Goal: Information Seeking & Learning: Learn about a topic

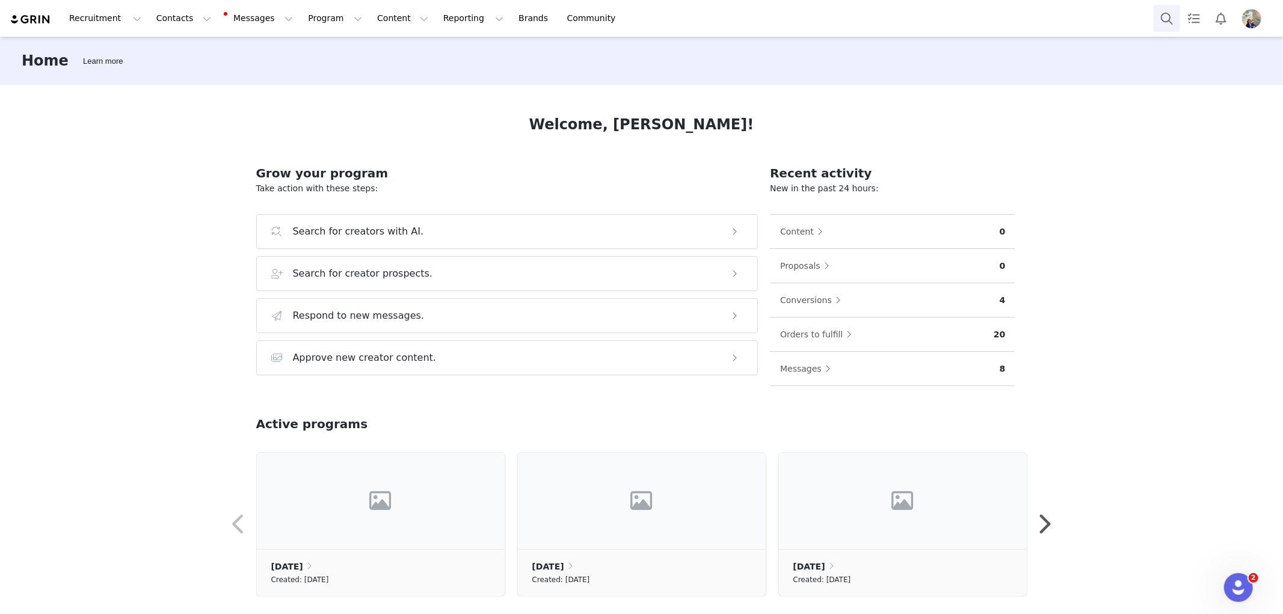
click at [1168, 20] on button "Search" at bounding box center [1167, 18] width 26 height 27
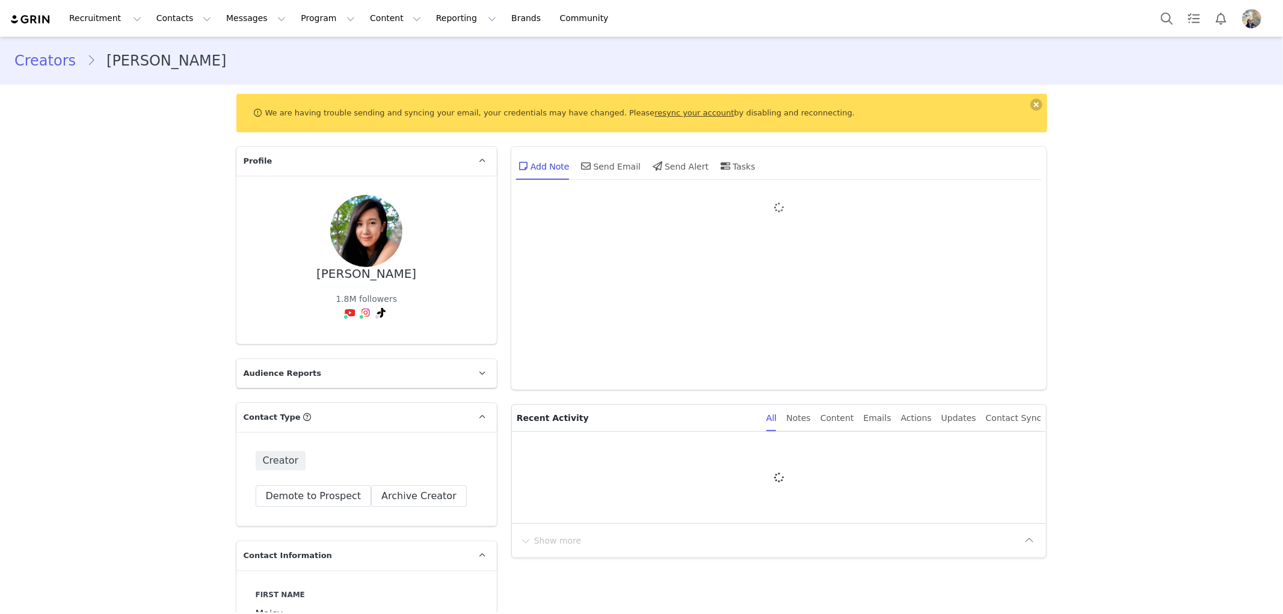
type input "+1 (United States)"
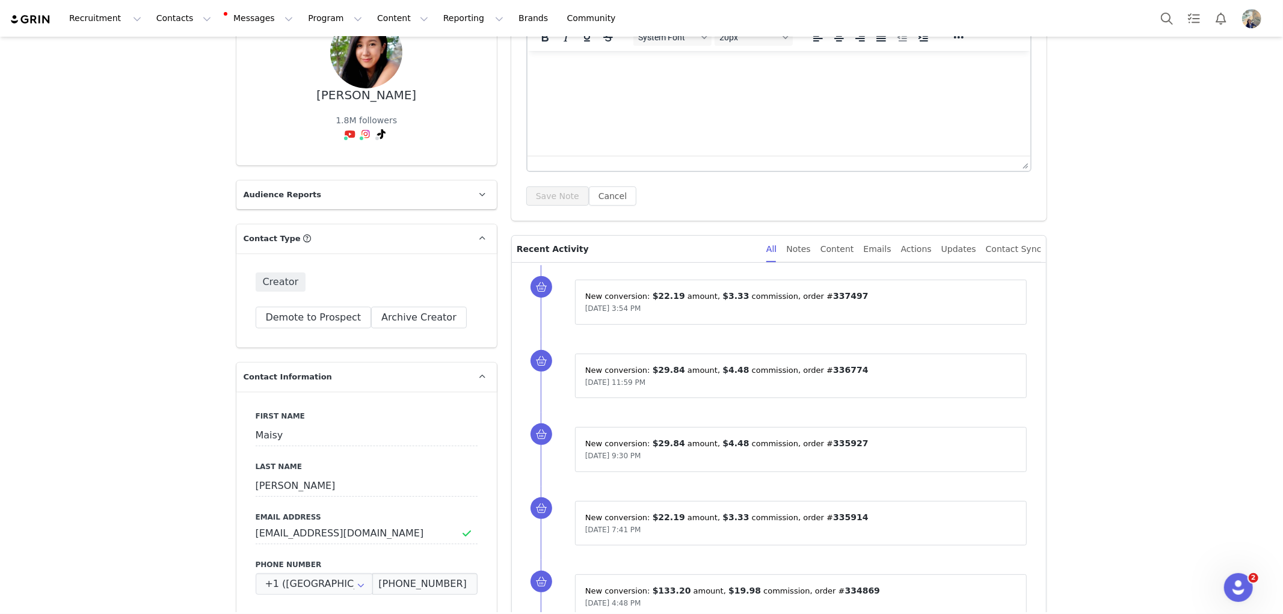
scroll to position [200, 0]
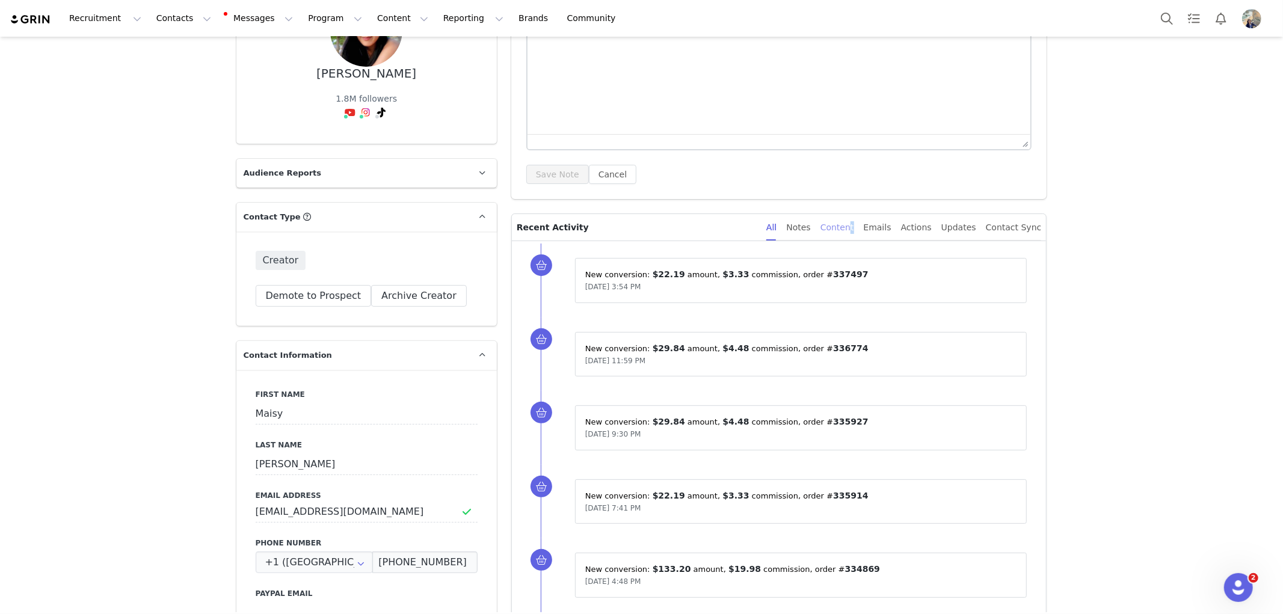
click at [854, 230] on div "Content" at bounding box center [838, 227] width 34 height 27
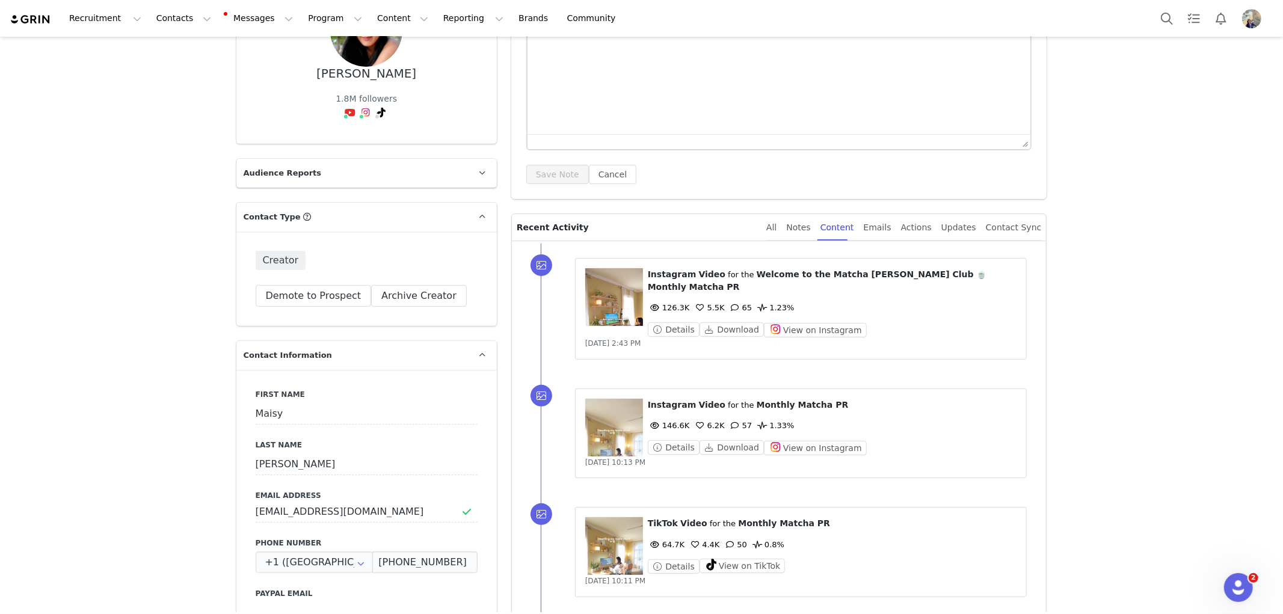
drag, startPoint x: 606, startPoint y: 301, endPoint x: 611, endPoint y: 307, distance: 8.2
click at [611, 307] on figure at bounding box center [614, 297] width 58 height 58
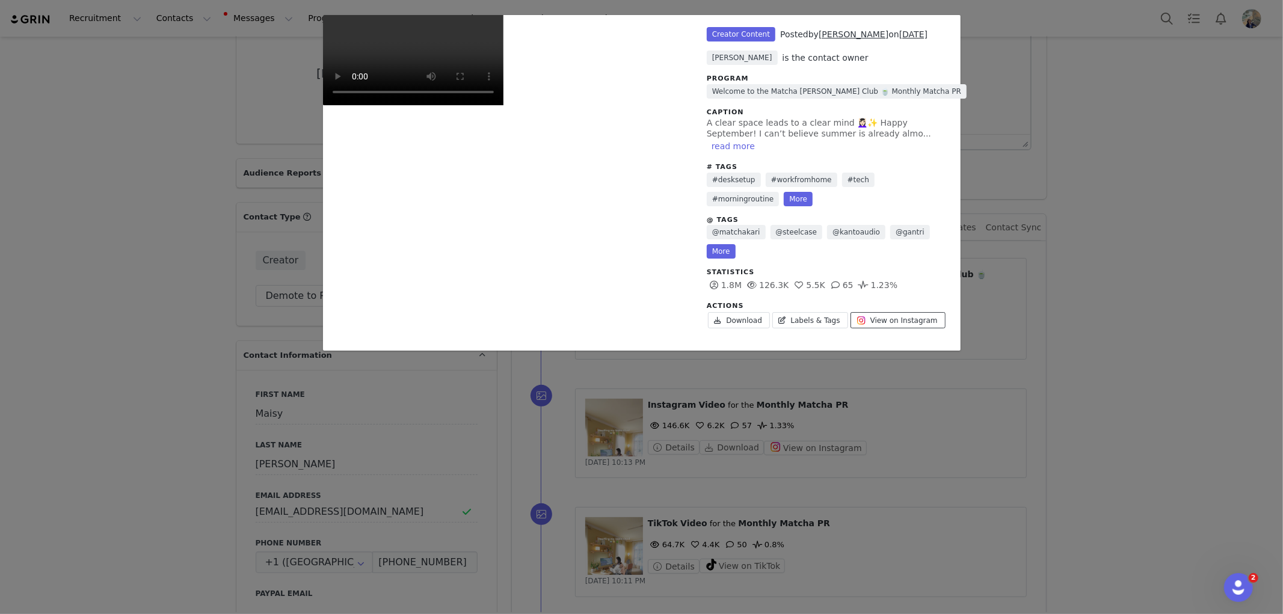
click at [854, 313] on span "Unlabeled" at bounding box center [861, 320] width 14 height 14
click at [1086, 128] on div "Unlabeled Creator Content Posted by Maisy Leigh on Sep 4, 2025 Kim Mendoza is t…" at bounding box center [641, 307] width 1283 height 614
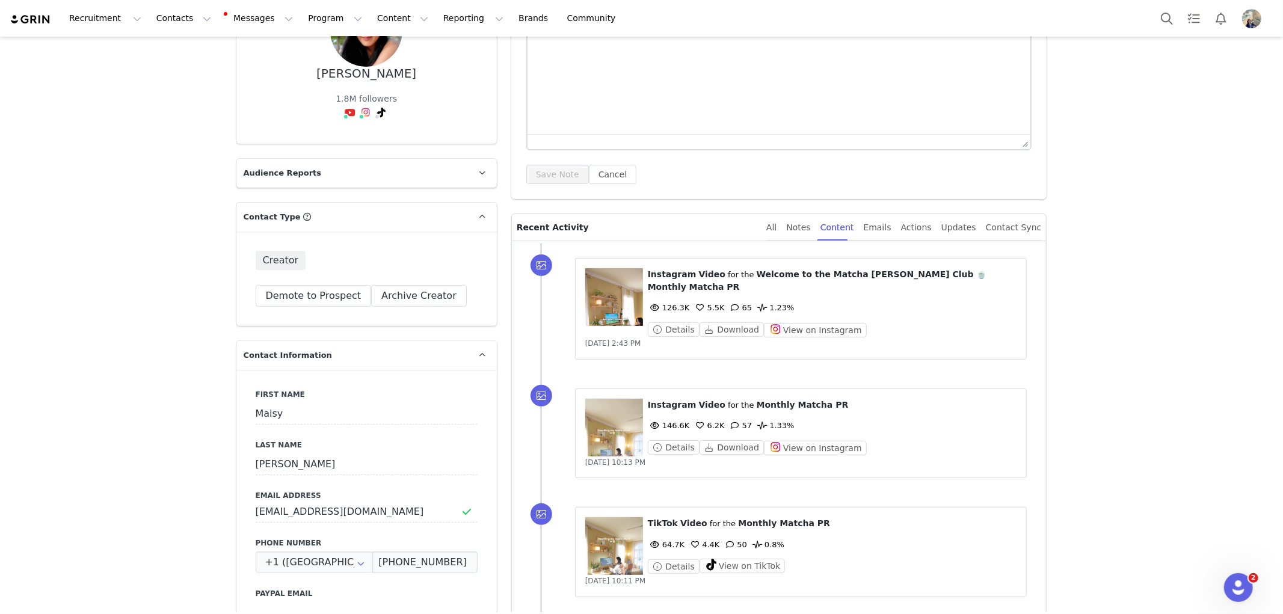
click at [604, 418] on figure at bounding box center [614, 428] width 58 height 58
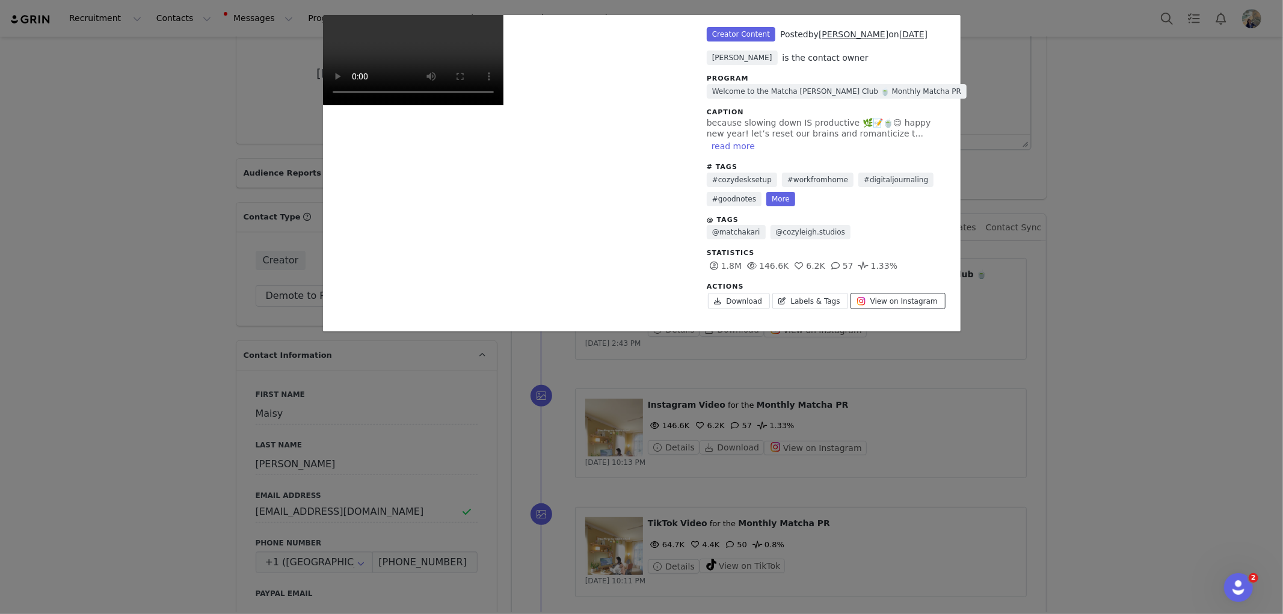
click at [889, 296] on span "View on Instagram" at bounding box center [903, 301] width 67 height 11
click at [1140, 395] on div "Unlabeled Creator Content Posted by Maisy Leigh on Jan 7, 2025 Kim Mendoza is t…" at bounding box center [641, 307] width 1283 height 614
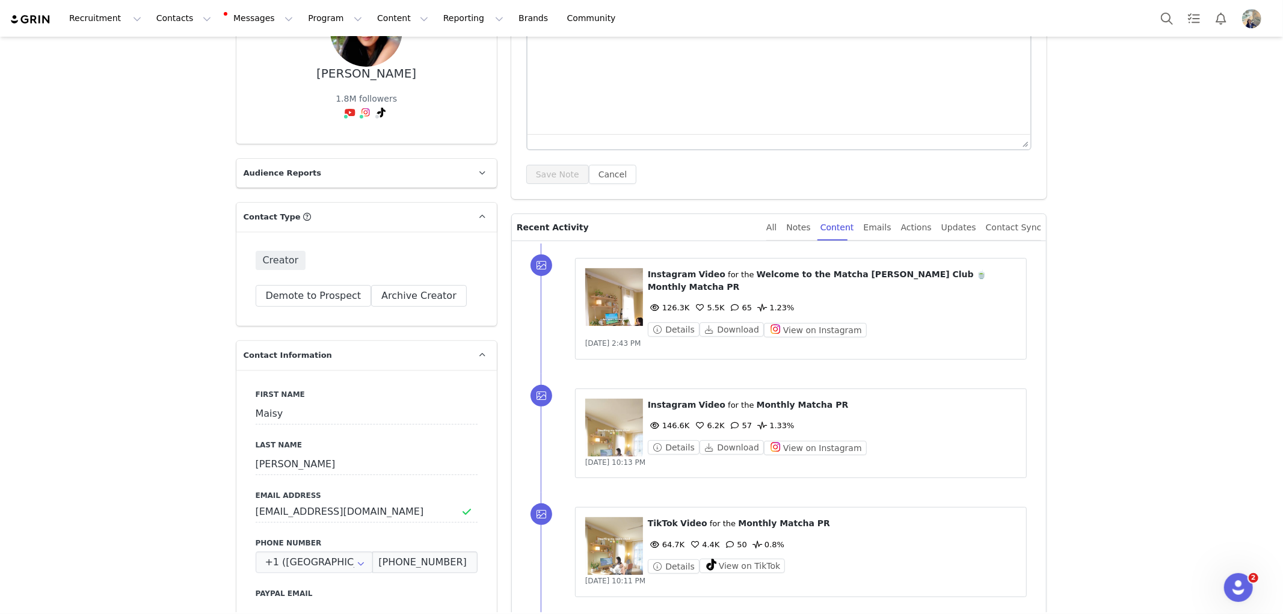
click at [600, 520] on figure at bounding box center [614, 546] width 58 height 58
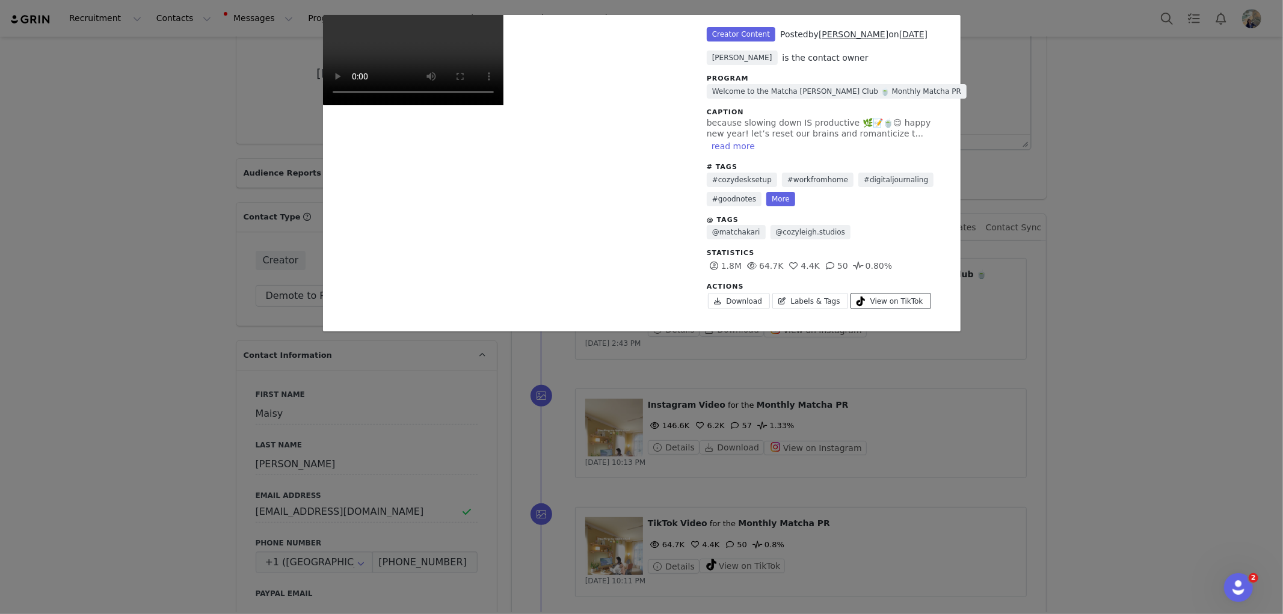
click at [907, 296] on span "View on TikTok" at bounding box center [896, 301] width 53 height 11
click at [1065, 224] on div "Unlabeled Creator Content Posted by Maisy Leigh on Jan 7, 2025 Kim Mendoza is t…" at bounding box center [641, 307] width 1283 height 614
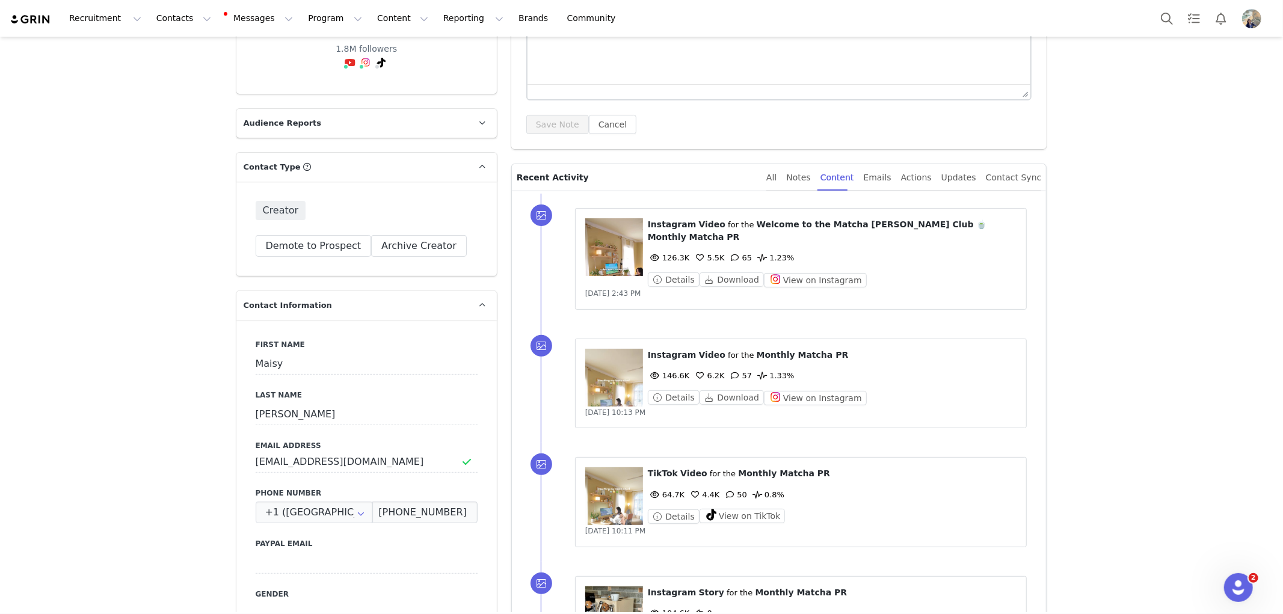
scroll to position [401, 0]
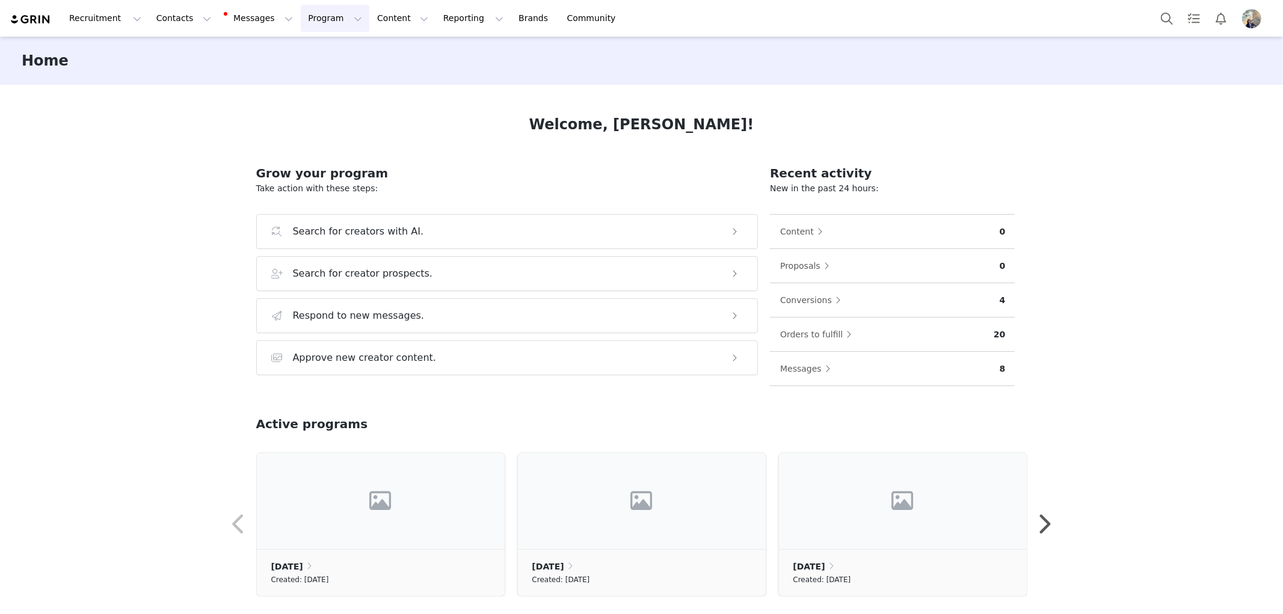
click at [301, 15] on button "Program Program" at bounding box center [335, 18] width 69 height 27
click at [370, 16] on button "Content Content" at bounding box center [403, 18] width 66 height 27
click at [376, 49] on p "Creator Content" at bounding box center [375, 53] width 67 height 13
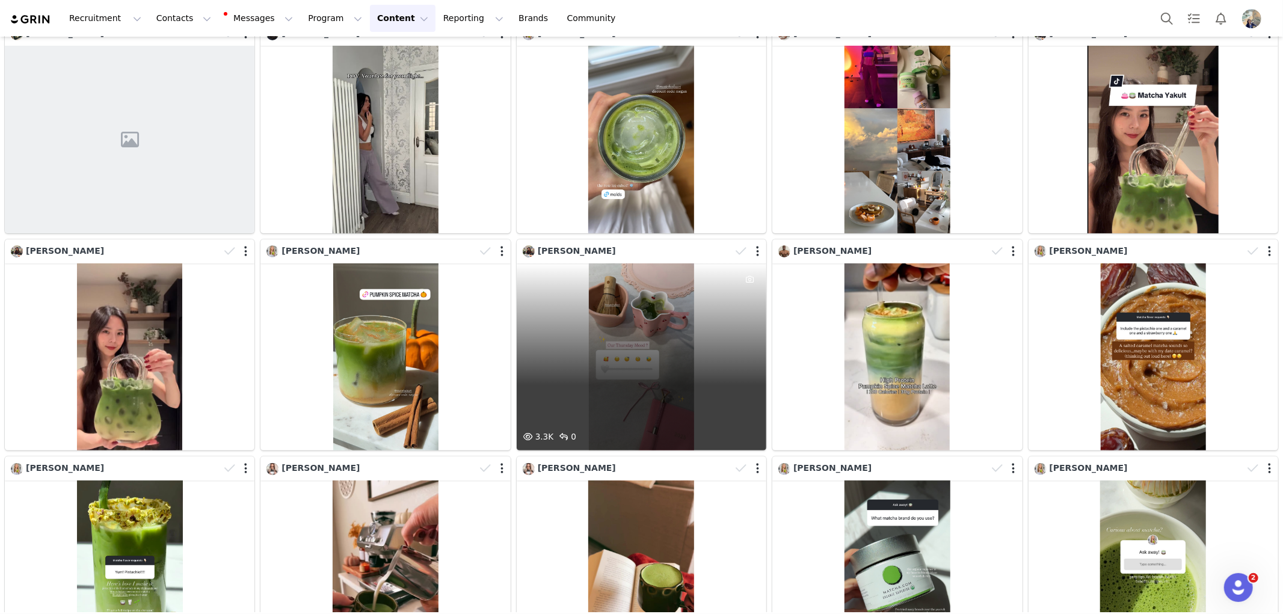
scroll to position [200, 0]
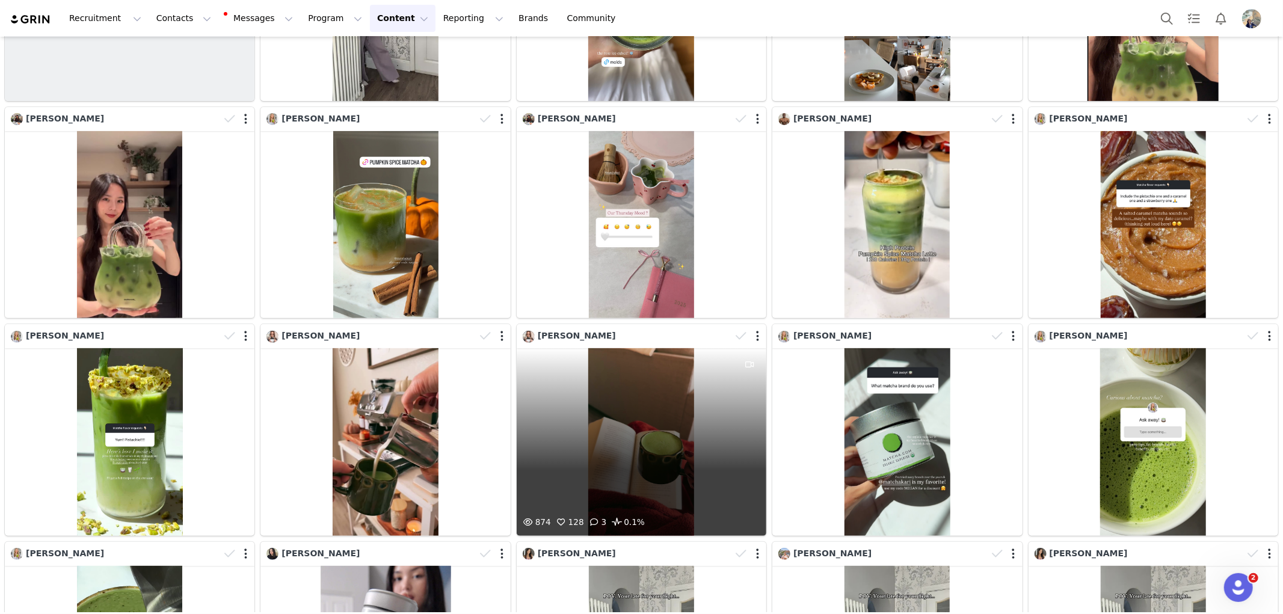
click at [611, 424] on div "874 128 3 0.1%" at bounding box center [642, 442] width 250 height 188
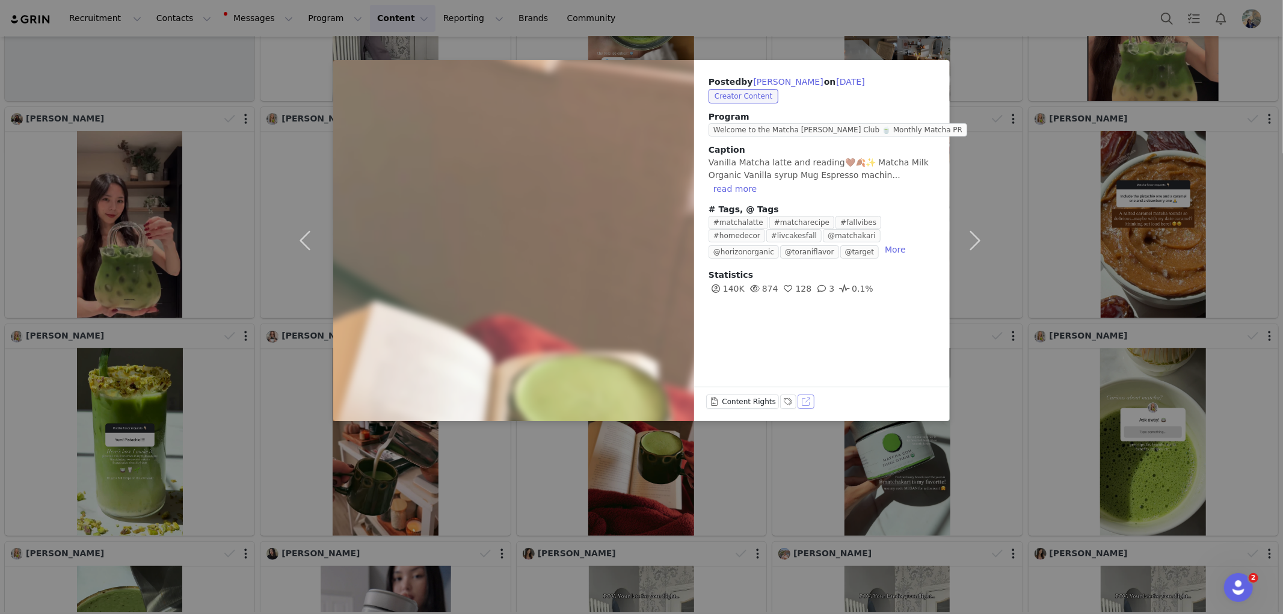
click at [807, 405] on button "View on TikTok" at bounding box center [806, 402] width 17 height 14
click at [1129, 185] on div "Posted by Liv Gatti on Sep 24, 2025 Creator Content Program Welcome to the Matc…" at bounding box center [641, 307] width 1283 height 614
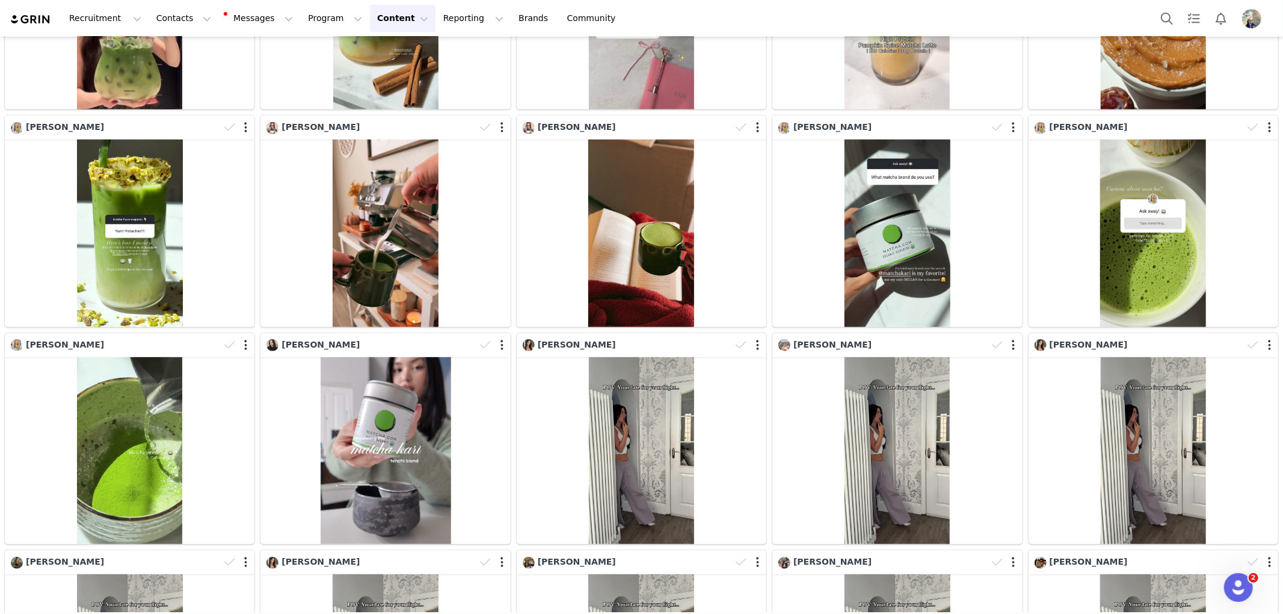
scroll to position [0, 0]
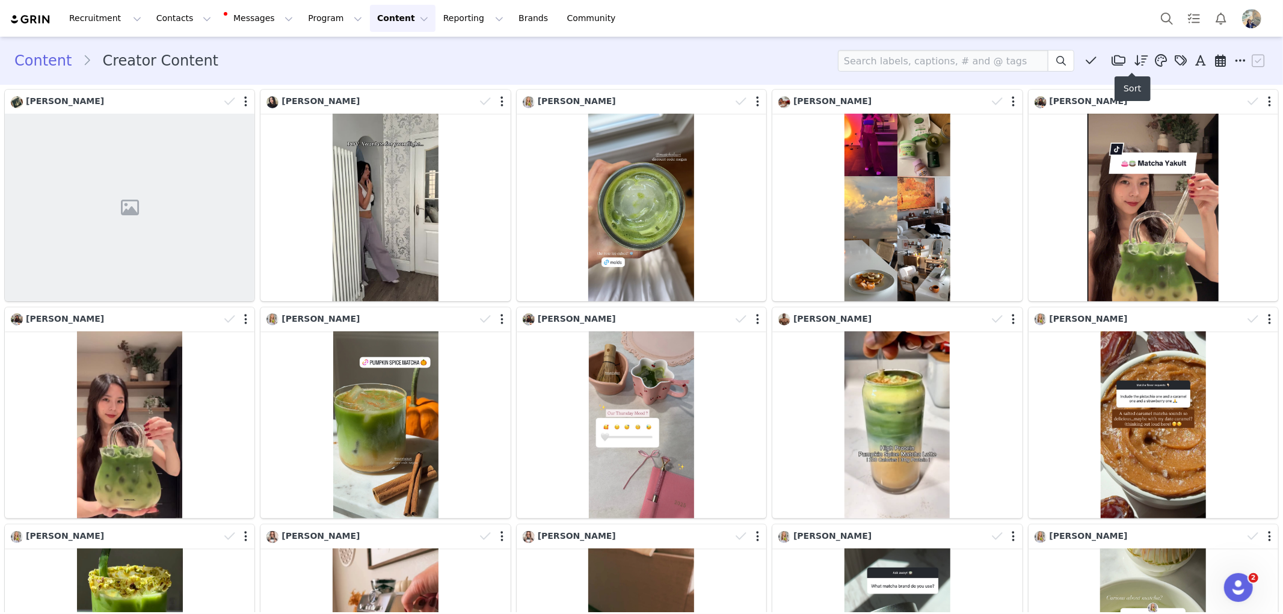
click at [1135, 61] on icon at bounding box center [1142, 61] width 14 height 12
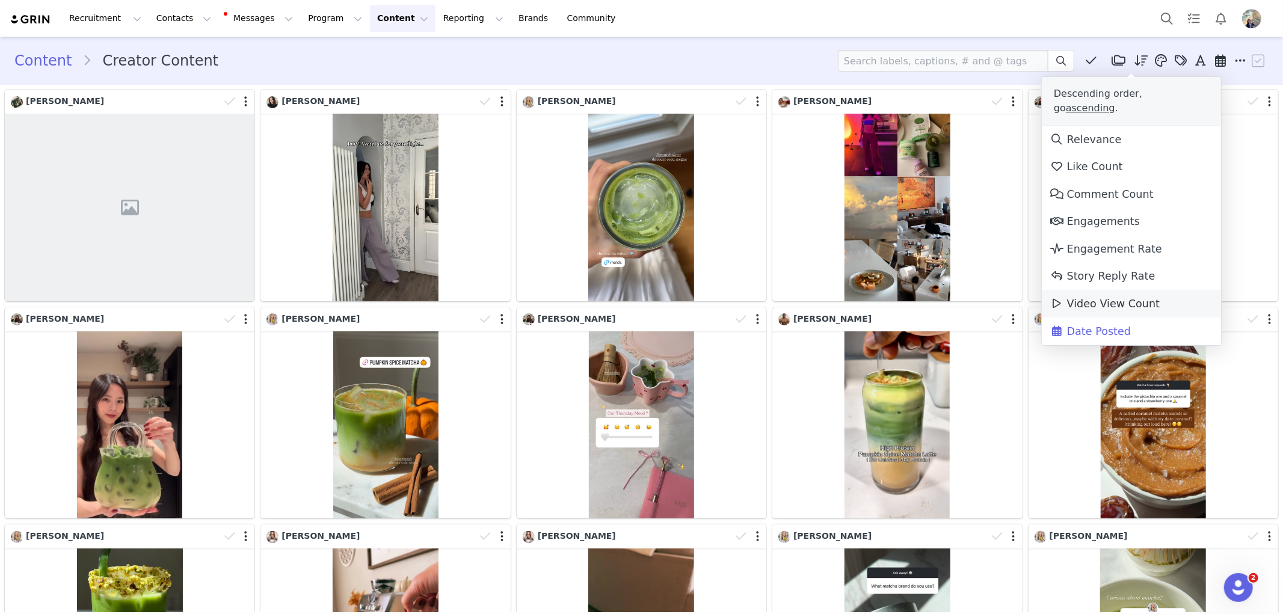
click at [1155, 290] on link "Video View Count" at bounding box center [1131, 304] width 179 height 28
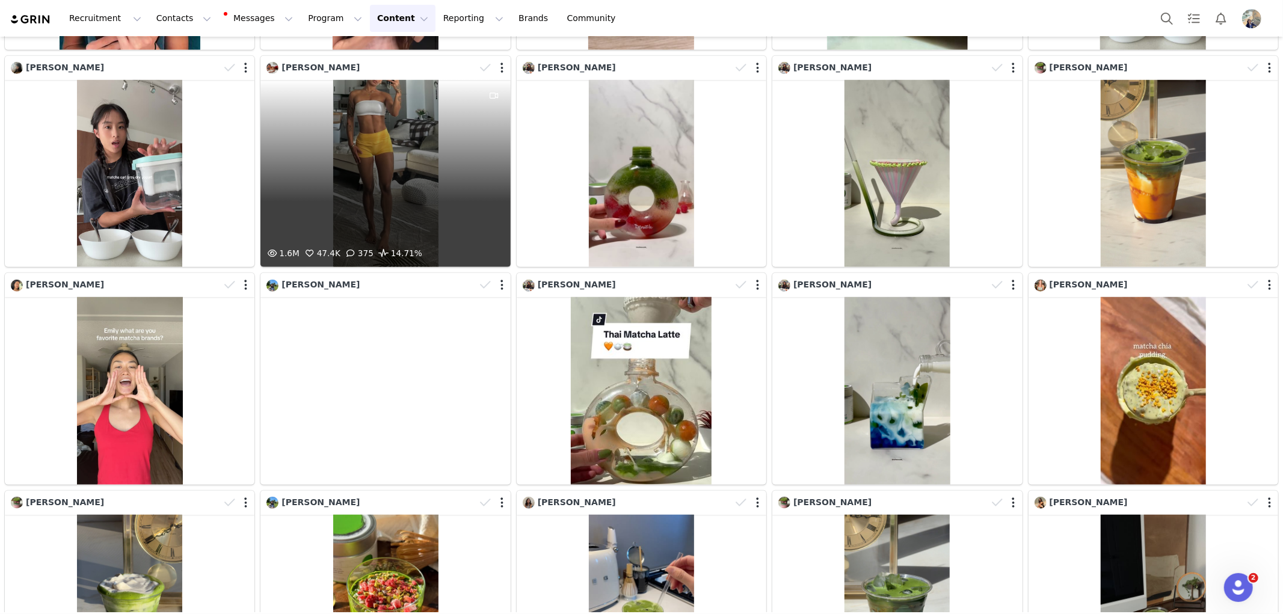
scroll to position [735, 0]
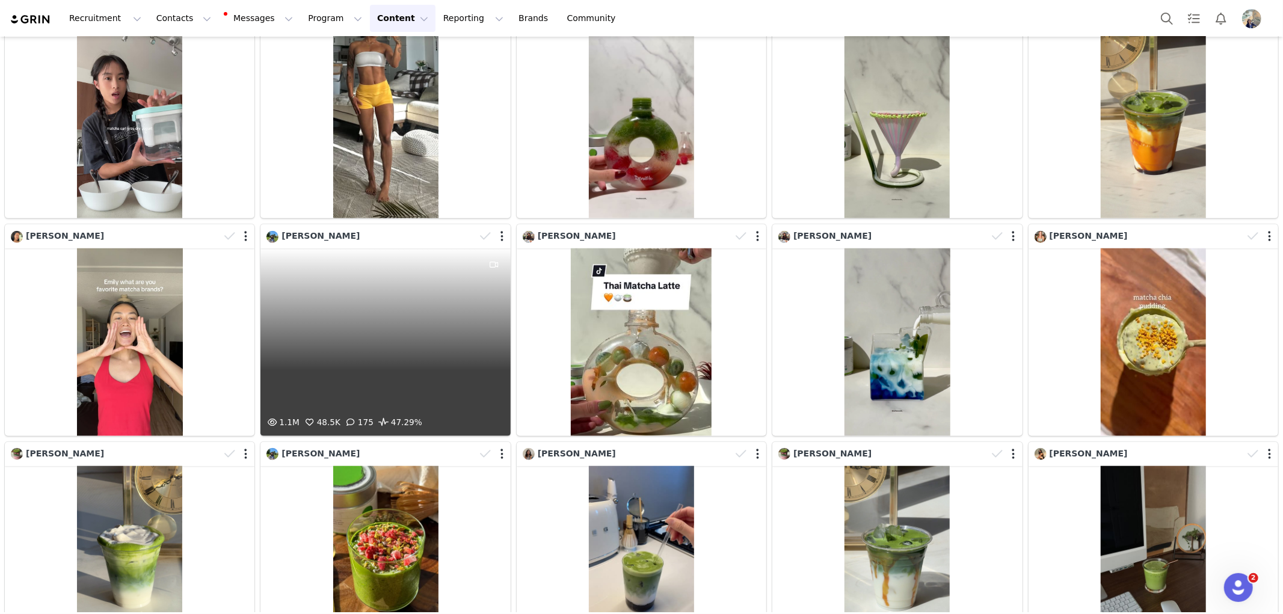
click at [433, 377] on div "1.1M 48.5K 175 47.29%" at bounding box center [385, 342] width 250 height 188
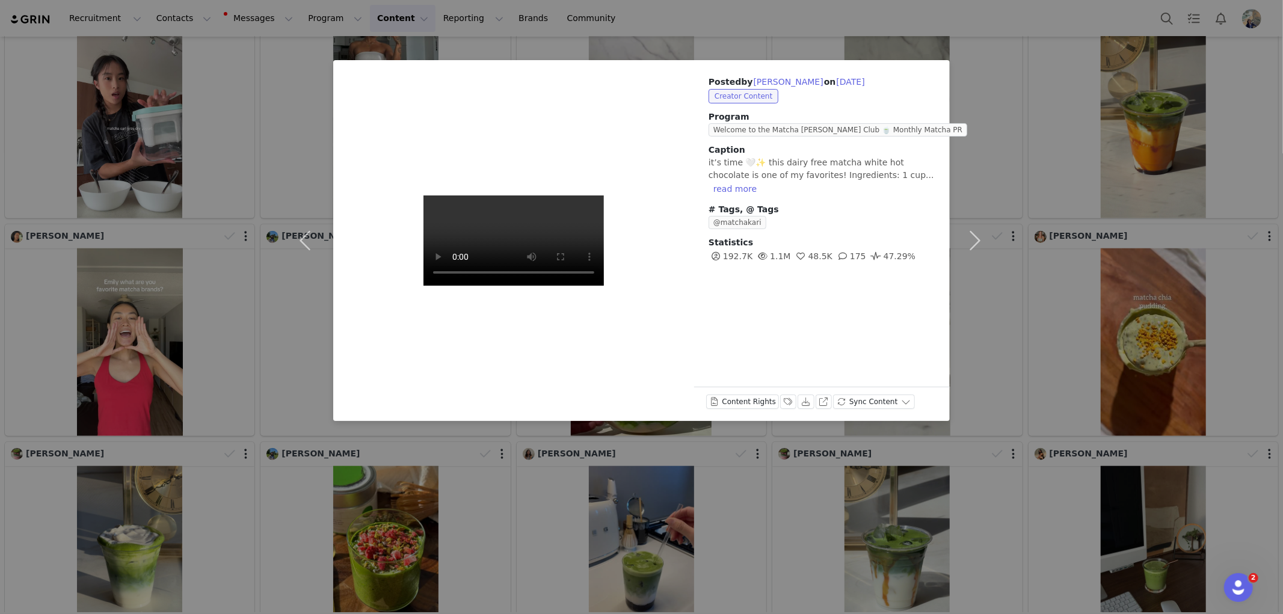
click at [1062, 338] on div "Posted by Fiona Gandy on Nov 6, 2023 Creator Content Program Welcome to the Mat…" at bounding box center [641, 307] width 1283 height 614
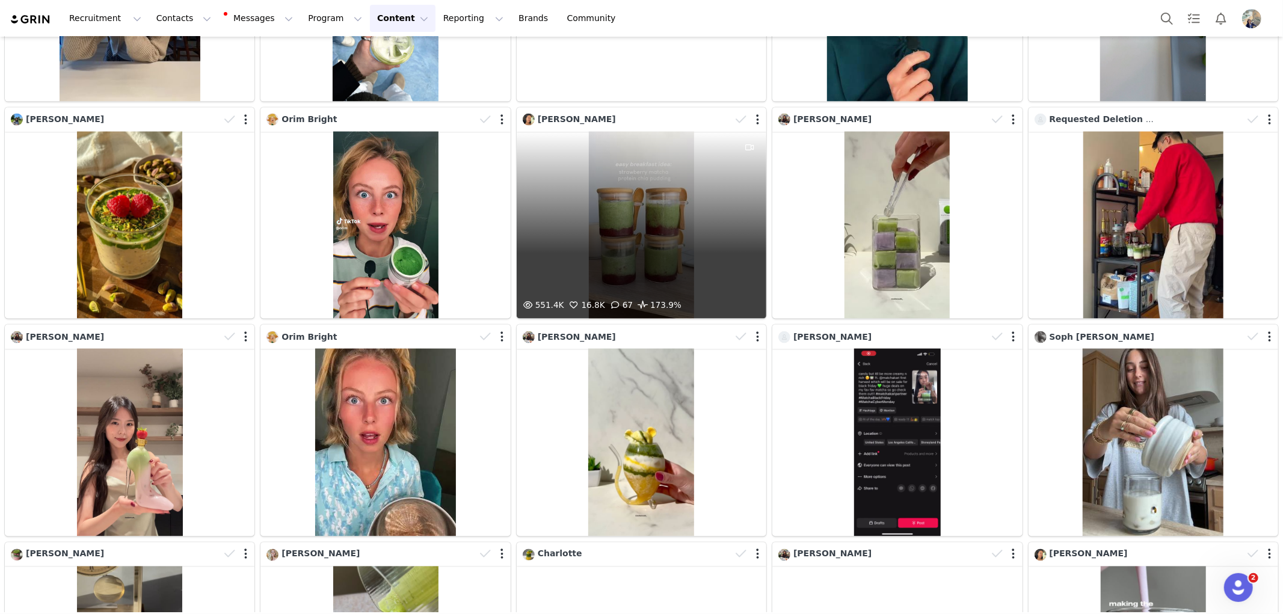
scroll to position [1537, 0]
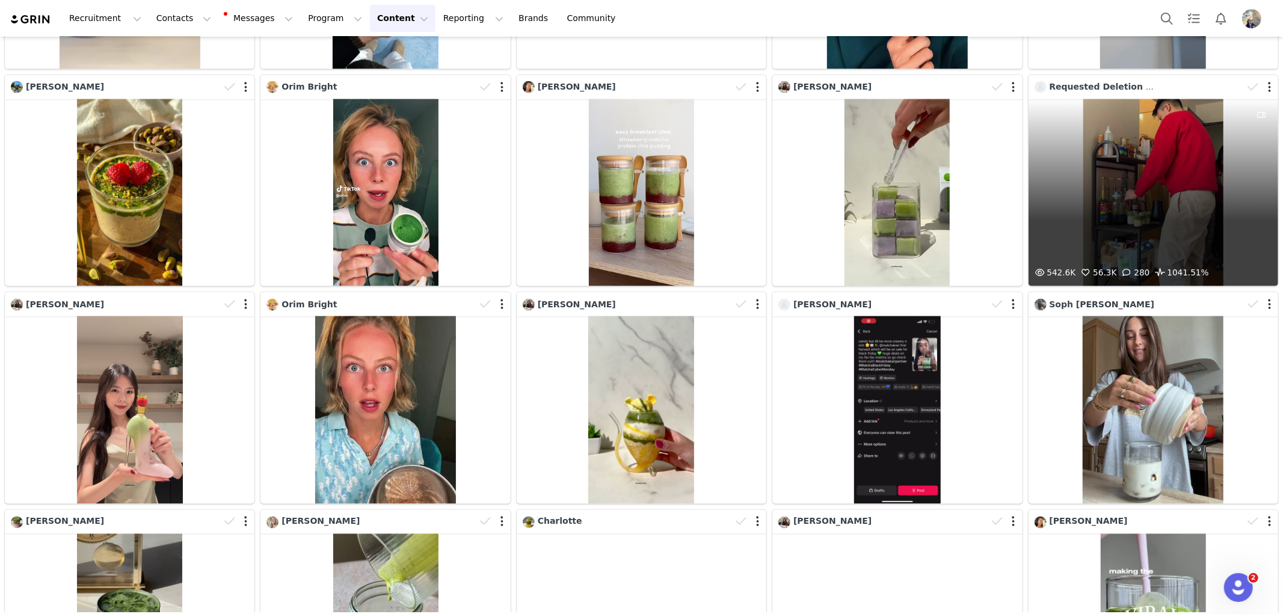
click at [1147, 140] on div "542.6K 56.3K 280 1041.51%" at bounding box center [1154, 193] width 250 height 188
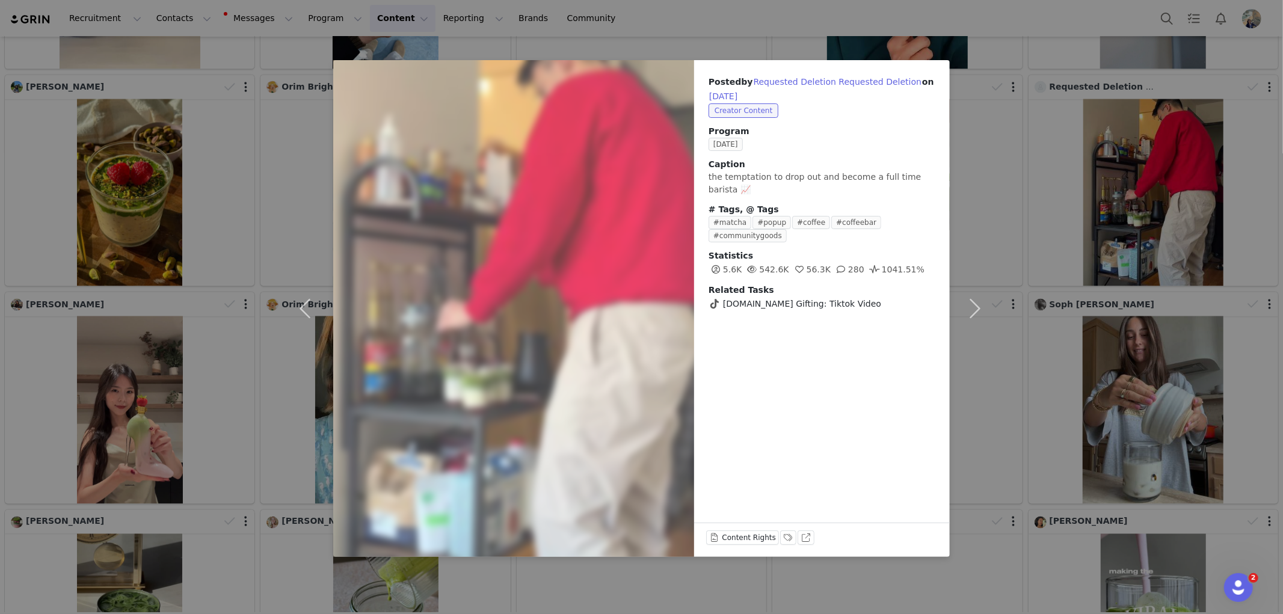
click at [1147, 140] on div "Posted by Requested Deletion Requested Deletion on Mar 1, 2024 Creator Content …" at bounding box center [641, 307] width 1283 height 614
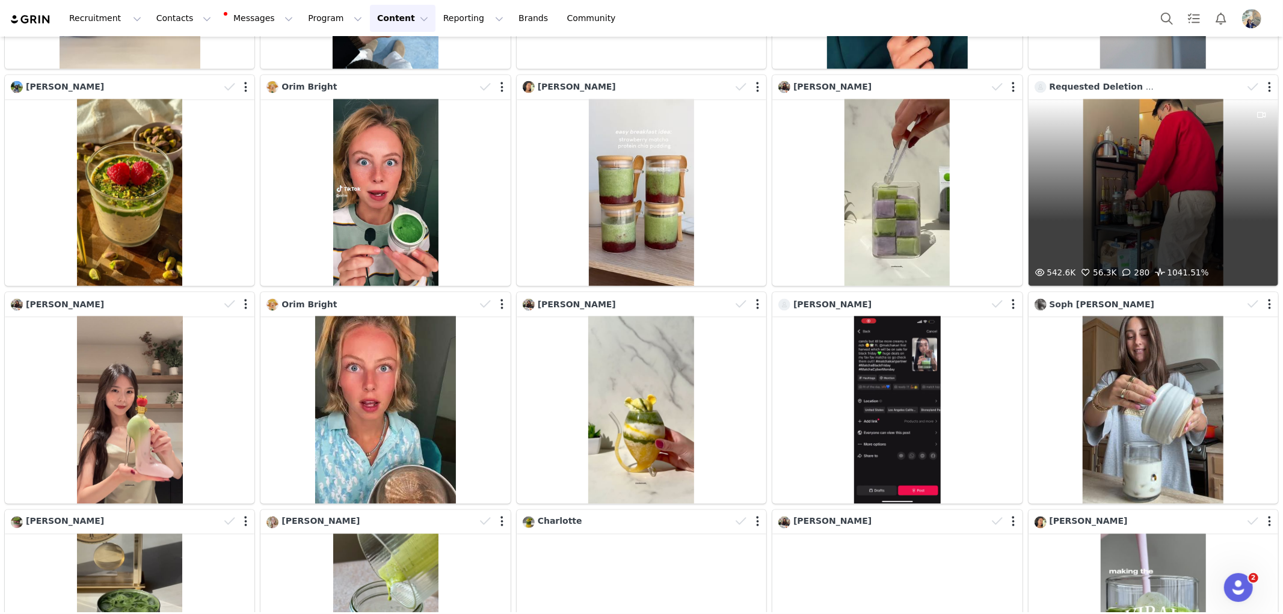
click at [1074, 116] on div "542.6K 56.3K 280 1041.51%" at bounding box center [1154, 193] width 250 height 188
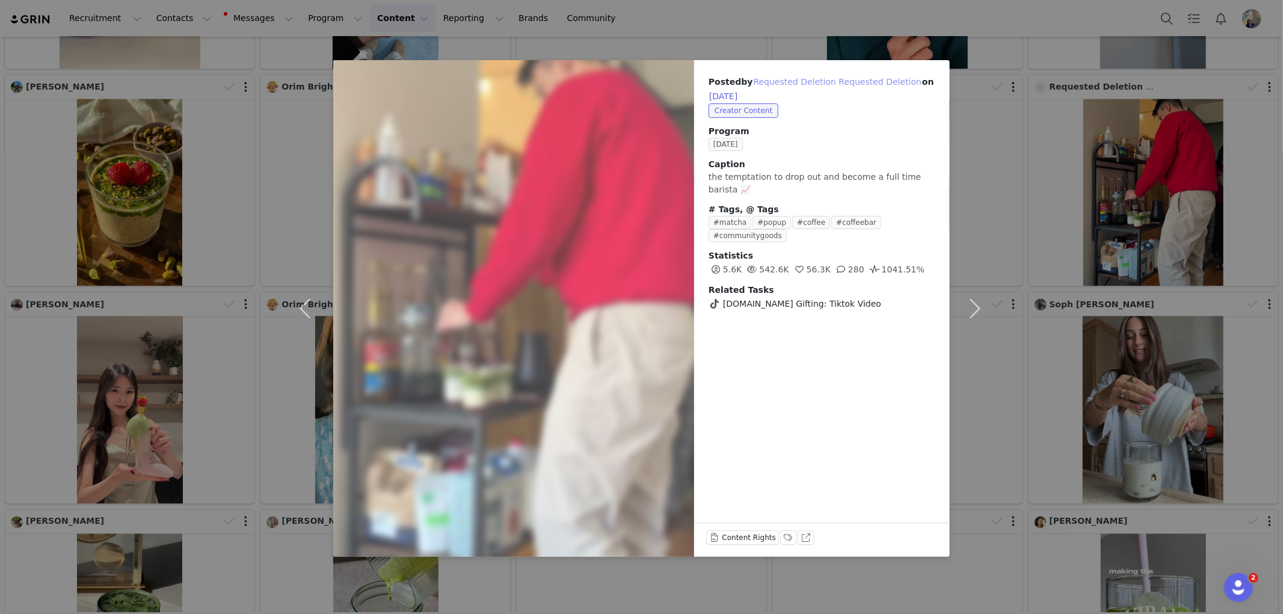
click at [836, 79] on button "Requested Deletion Requested Deletion" at bounding box center [838, 82] width 170 height 14
type input "Requested Deletion Requested Deletion"
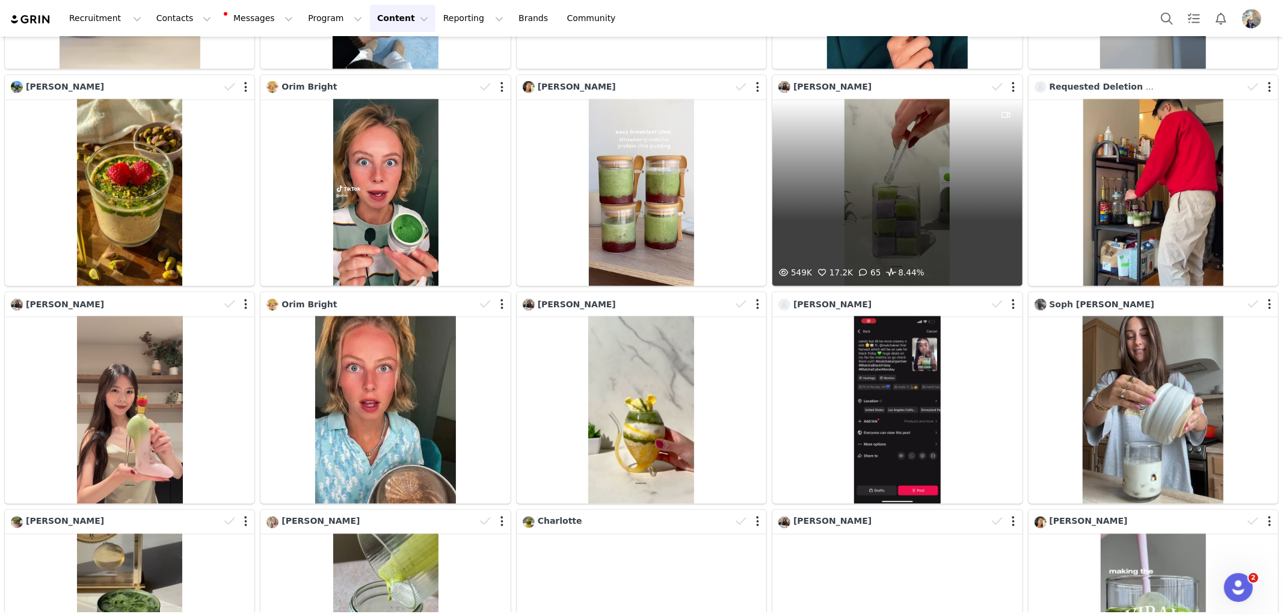
scroll to position [0, 0]
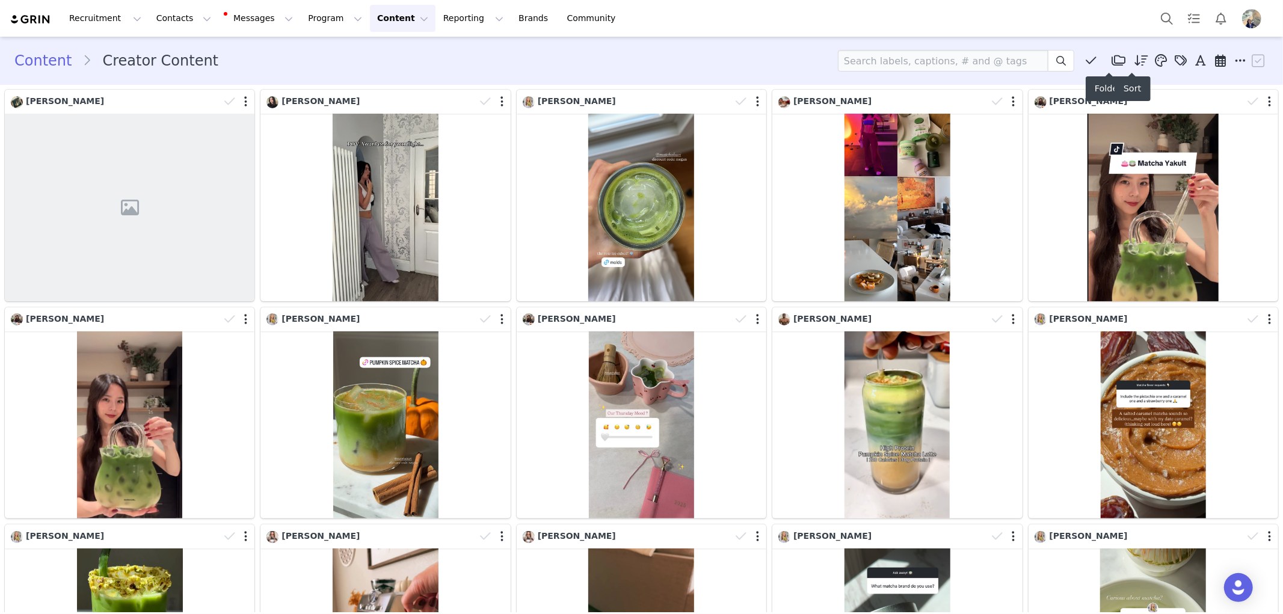
click at [1133, 68] on span at bounding box center [1142, 61] width 18 height 18
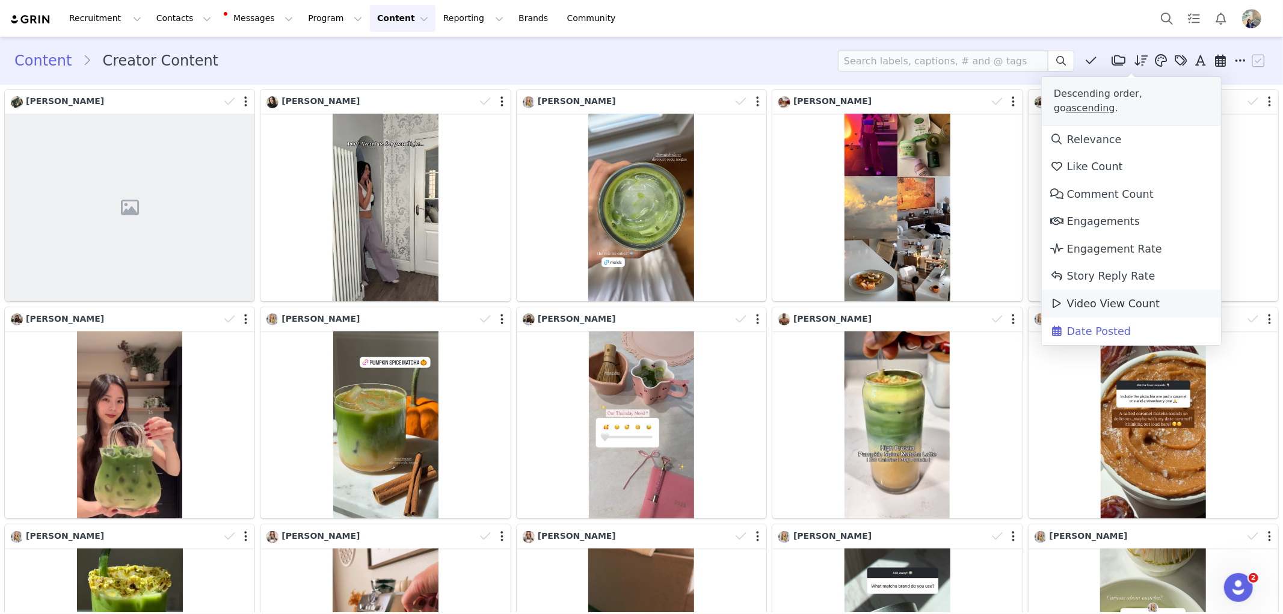
click at [1109, 298] on span "Video View Count" at bounding box center [1105, 304] width 110 height 12
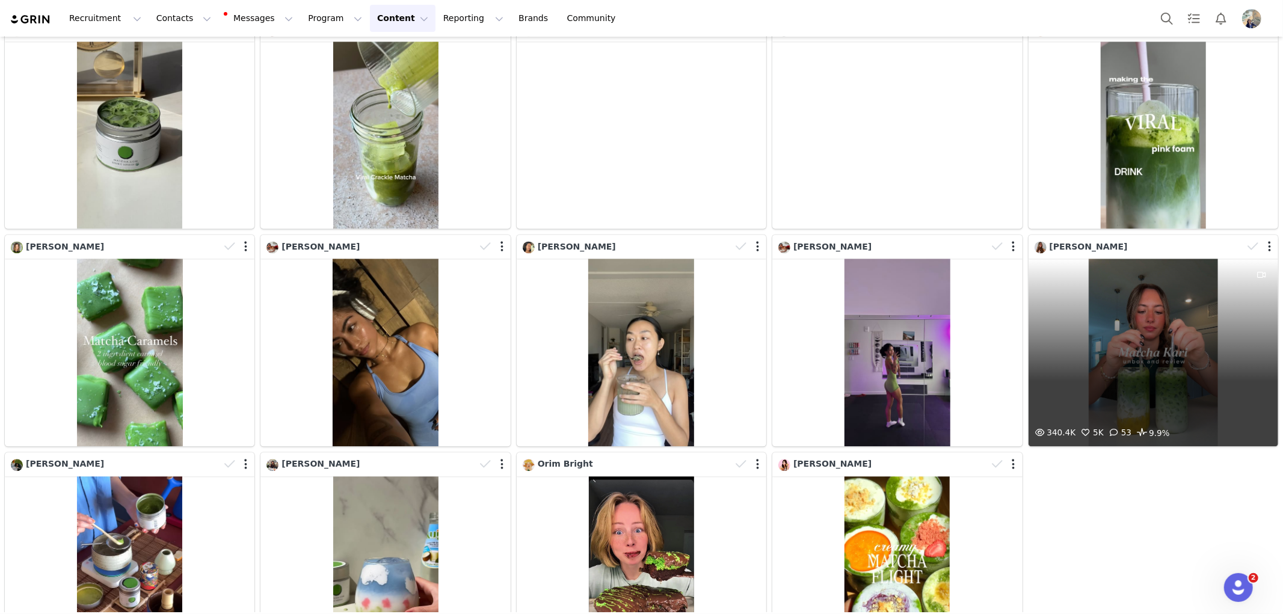
scroll to position [2068, 0]
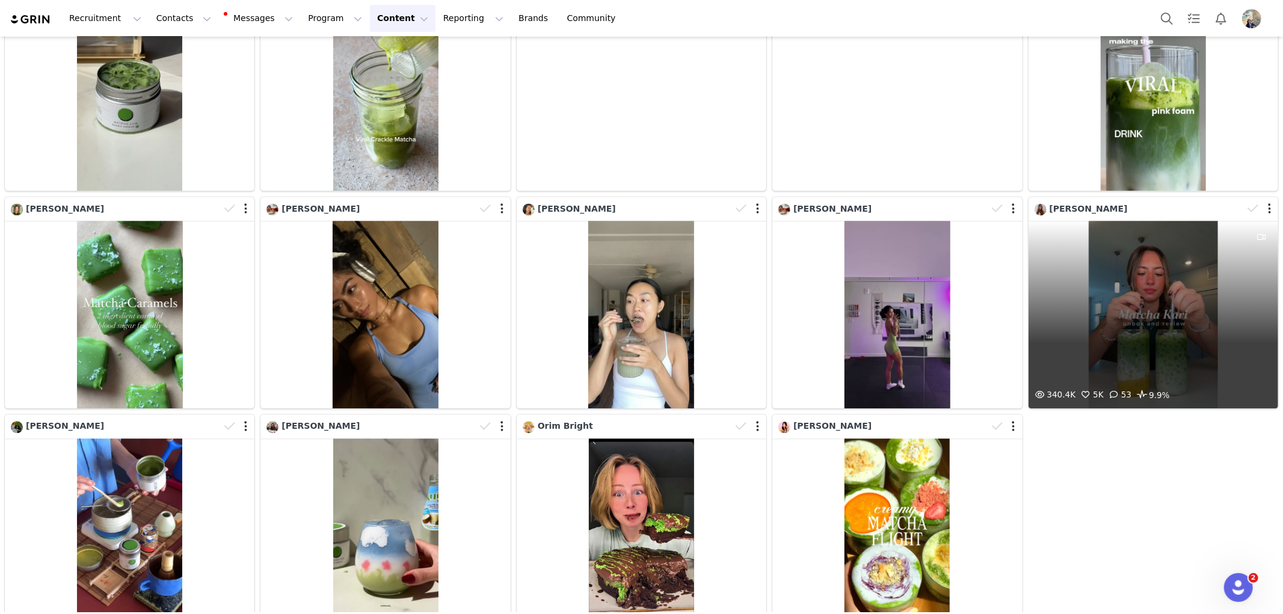
click at [1158, 282] on div "340.4K 5K 53 9.9%" at bounding box center [1154, 315] width 250 height 188
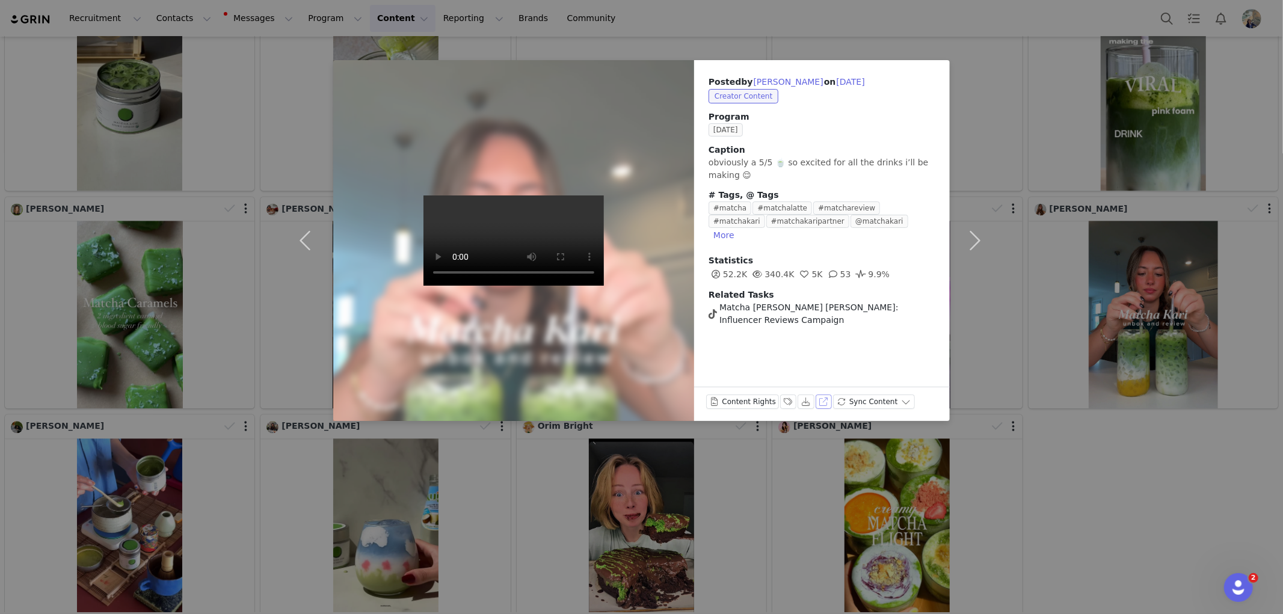
click at [816, 405] on button "View on TikTok" at bounding box center [824, 402] width 17 height 14
click at [1117, 142] on div "Posted by Amanda Rose Pagac on May 26, 2025 Creator Content Program May 2025 Ca…" at bounding box center [641, 307] width 1283 height 614
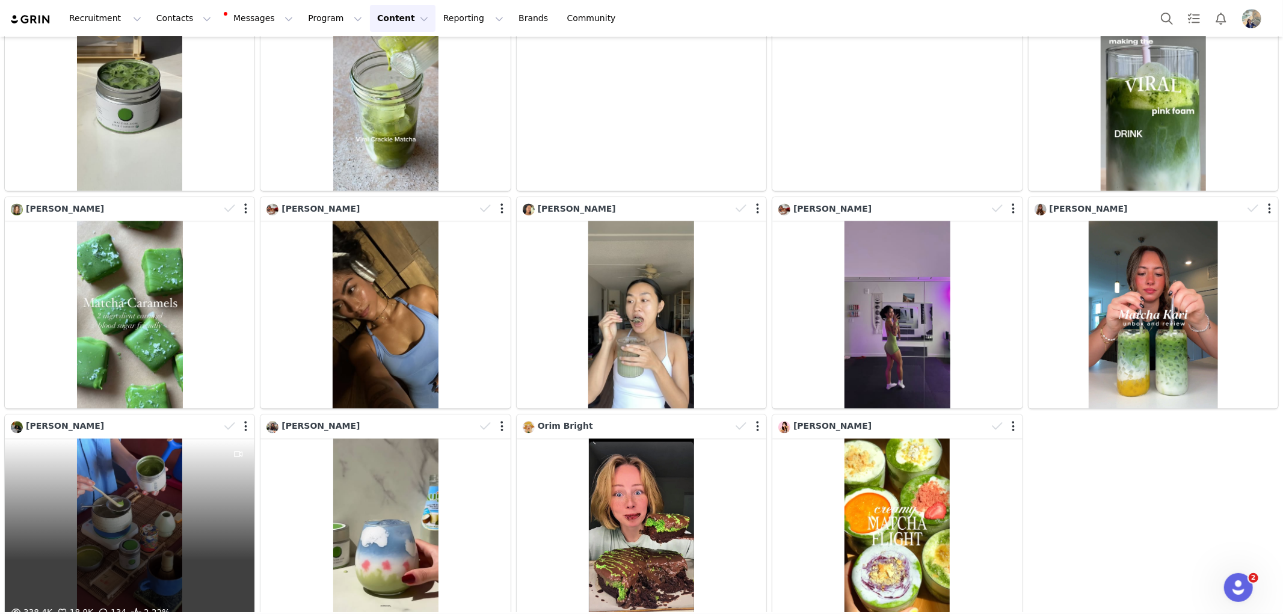
click at [134, 480] on div "338.4K 18.9K 134 2.22%" at bounding box center [130, 533] width 250 height 188
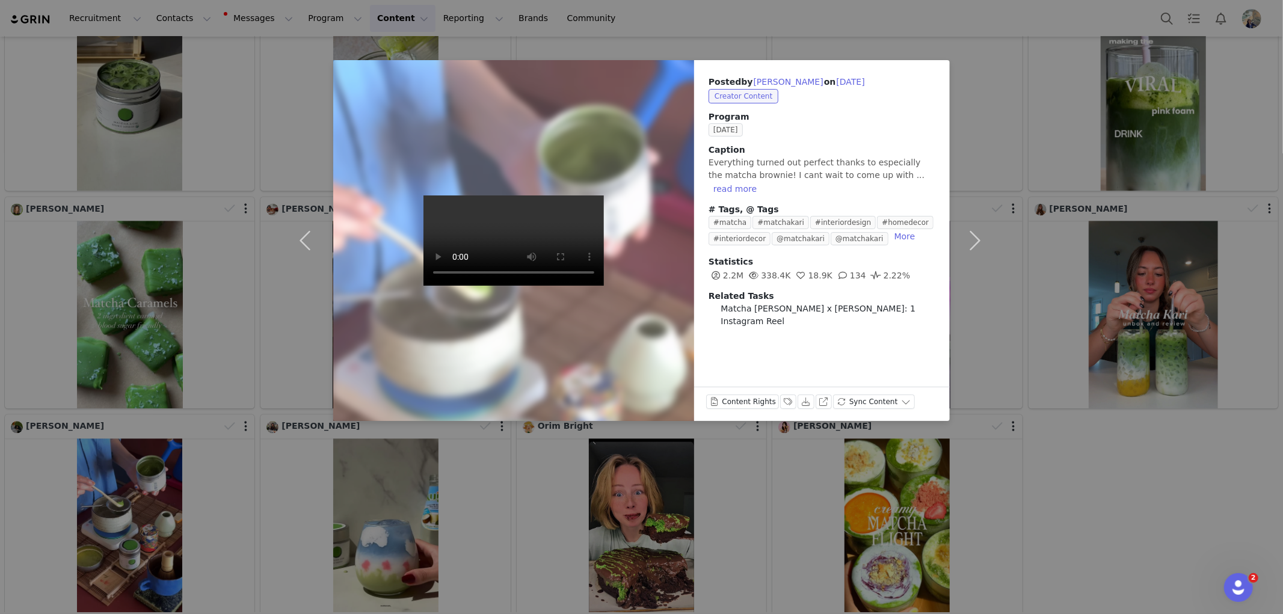
click at [1071, 440] on div "Posted by Loi Doan on Jun 2, 2025 Creator Content Program June 2025 Caption Eve…" at bounding box center [641, 307] width 1283 height 614
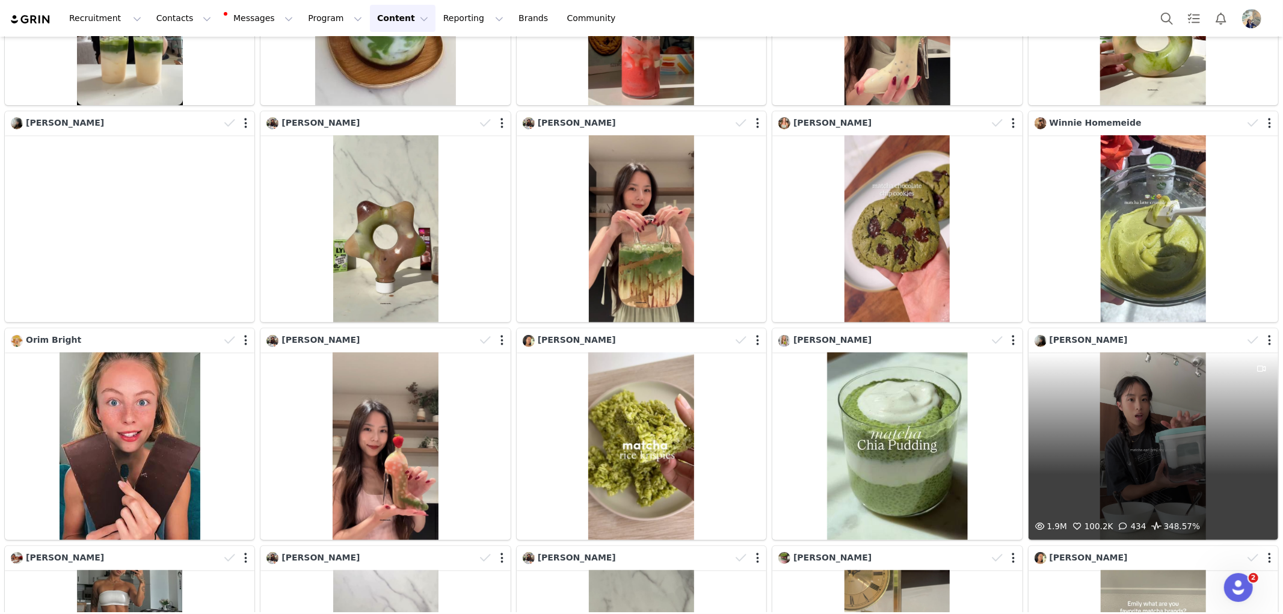
scroll to position [0, 0]
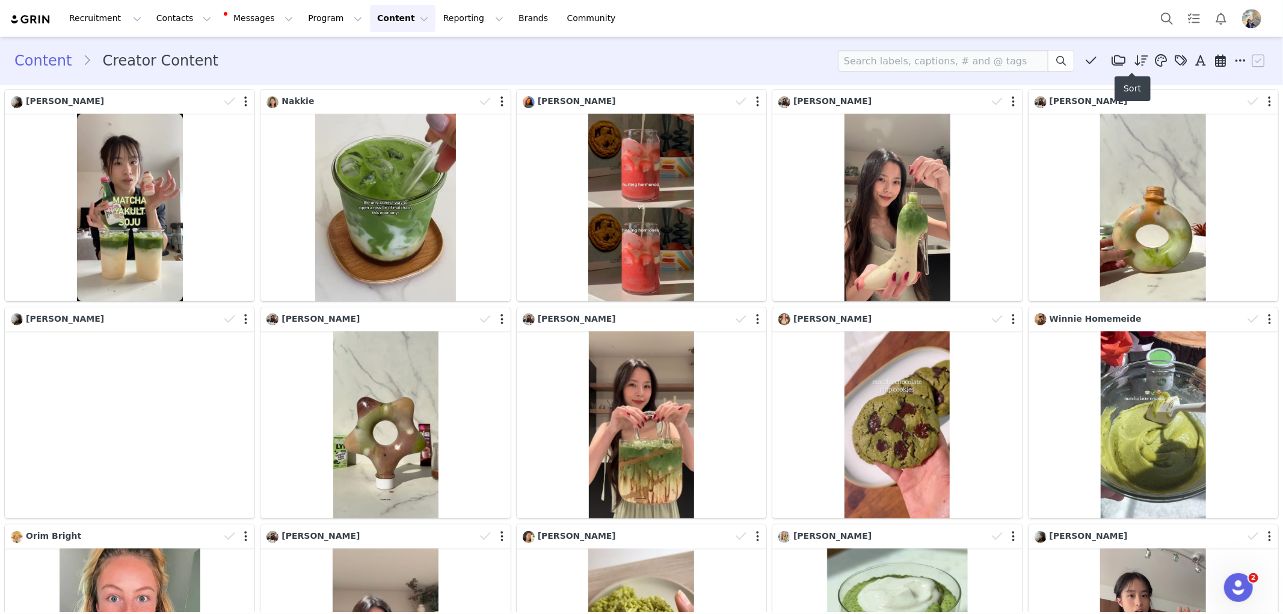
click at [1135, 61] on icon at bounding box center [1142, 61] width 14 height 12
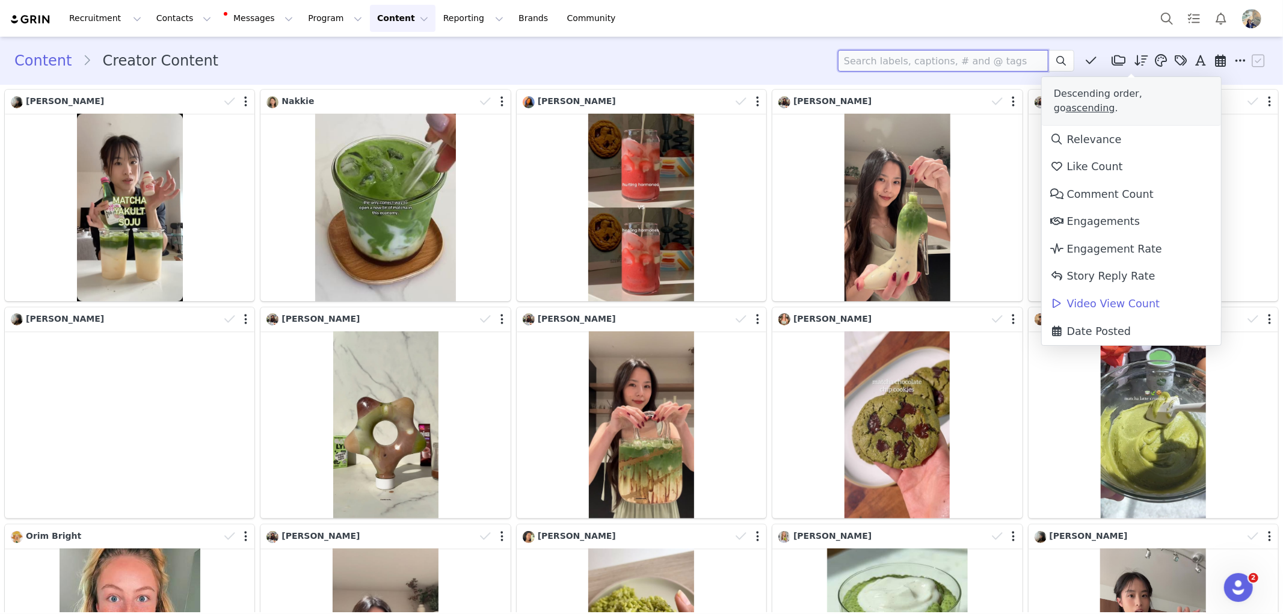
click at [958, 64] on input at bounding box center [943, 61] width 211 height 22
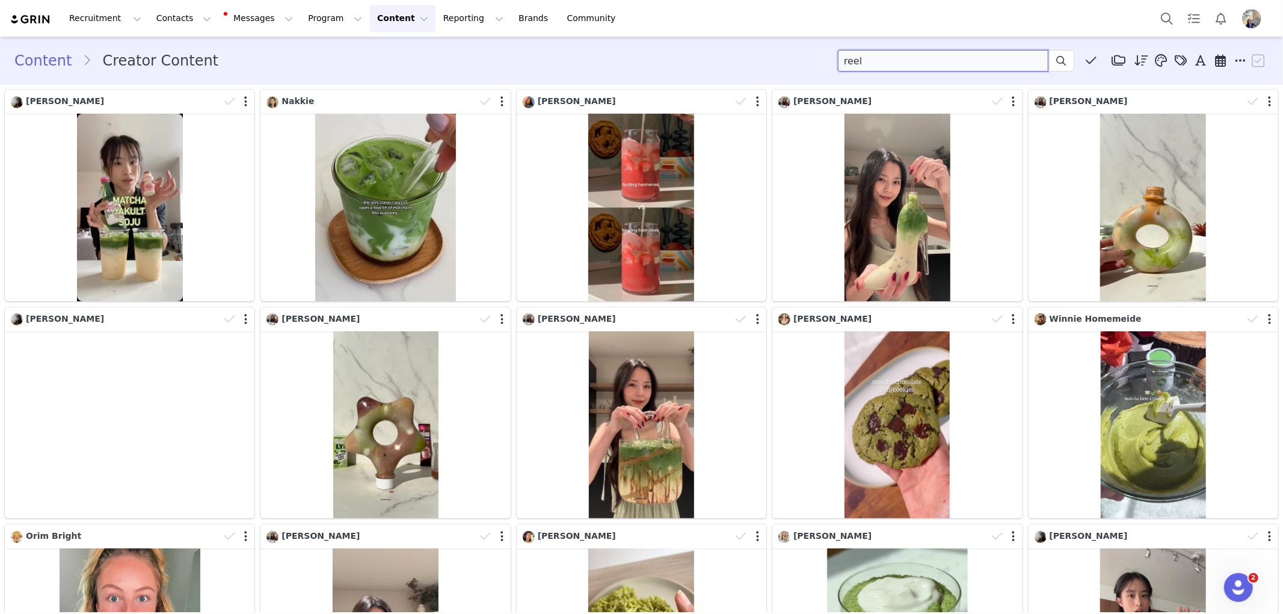
type input "reel"
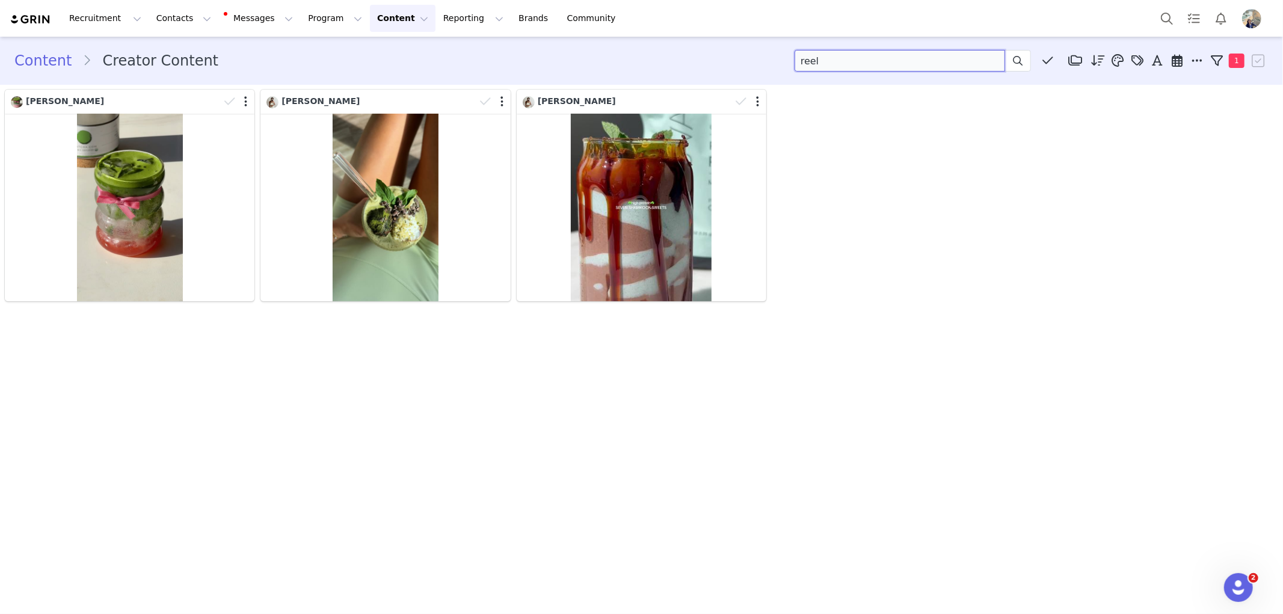
click at [966, 57] on input "reel" at bounding box center [900, 61] width 211 height 22
click at [1206, 59] on span at bounding box center [1197, 61] width 18 height 18
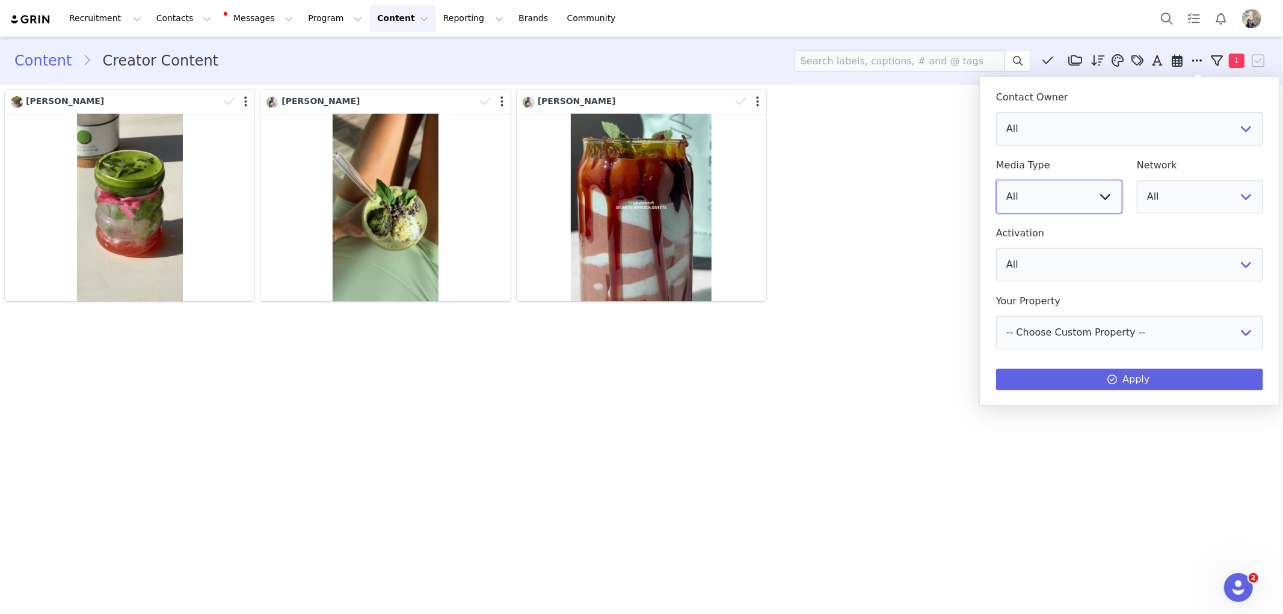
click at [1097, 196] on select "All Image Video" at bounding box center [1059, 197] width 126 height 34
select select "video"
click at [996, 180] on select "All Image Video" at bounding box center [1059, 197] width 126 height 34
click at [1089, 375] on button "Apply" at bounding box center [1129, 380] width 267 height 22
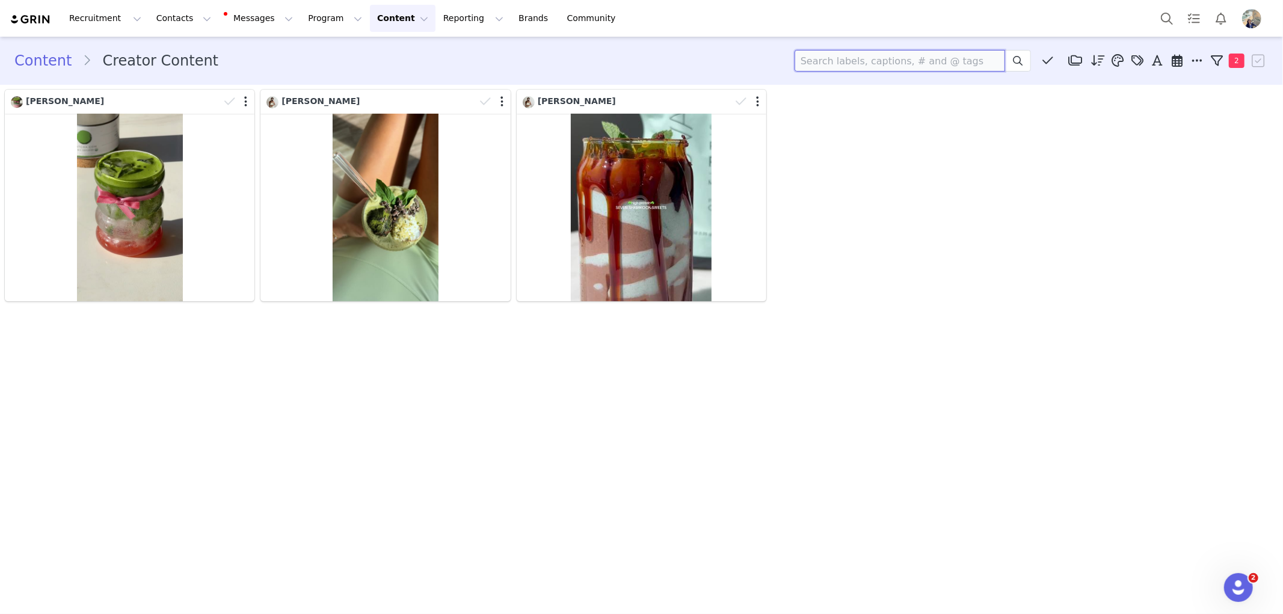
click at [941, 67] on input at bounding box center [900, 61] width 211 height 22
click at [1206, 62] on span "You have not created any tags yet Manage Tags Apply Food (310) Ingredient (300)…" at bounding box center [1178, 61] width 180 height 18
click at [1229, 60] on button "2" at bounding box center [1228, 61] width 43 height 18
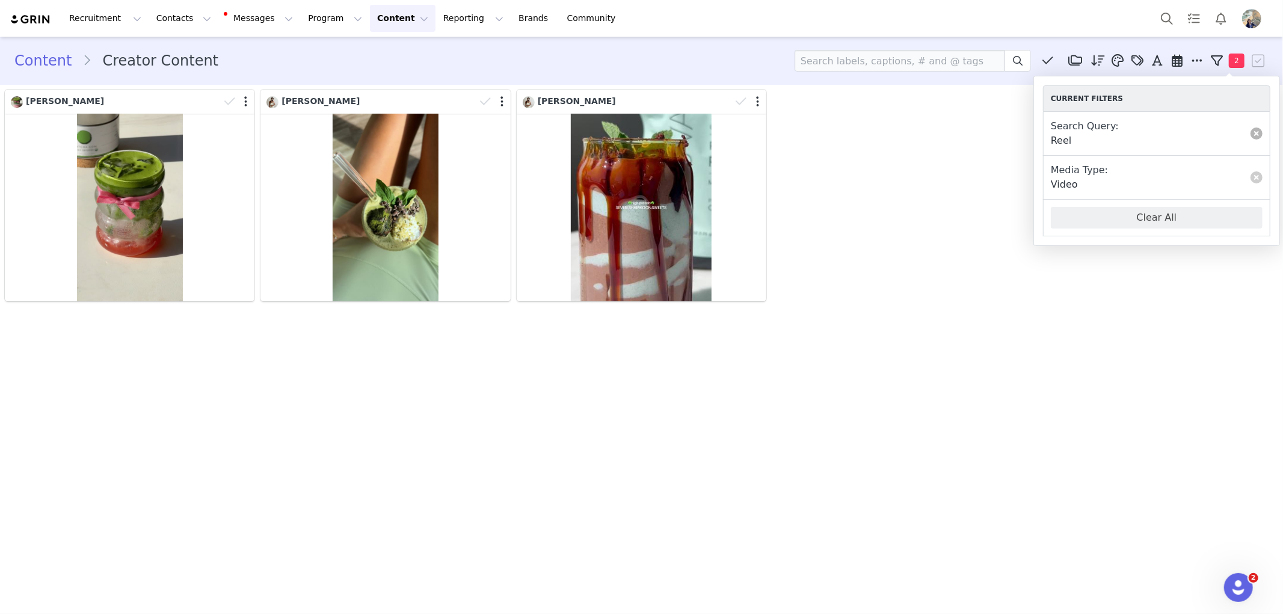
click at [1252, 131] on link at bounding box center [1257, 134] width 12 height 12
drag, startPoint x: 1185, startPoint y: 175, endPoint x: 1135, endPoint y: 132, distance: 66.2
click at [1135, 132] on nav "Current Filters Media Type: Video Clear All" at bounding box center [1156, 138] width 227 height 107
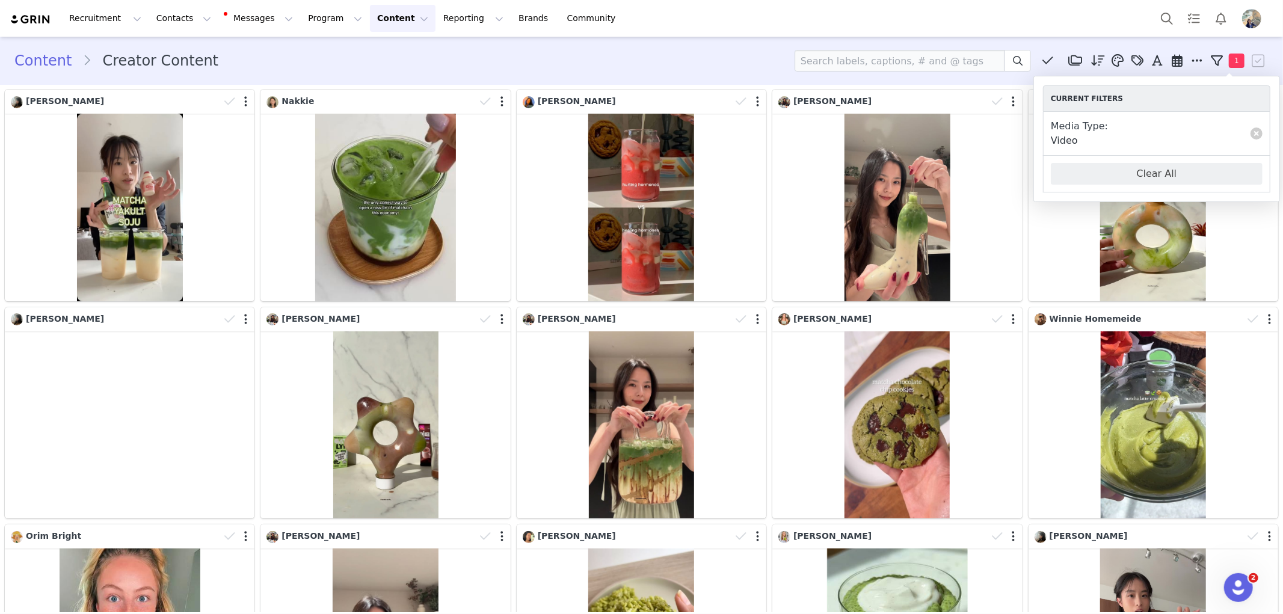
click at [1135, 132] on div "Media Type: Video" at bounding box center [1157, 133] width 212 height 29
click at [668, 61] on div "Content Creator Content Media Library (0) Folders No folders have been created …" at bounding box center [641, 61] width 1254 height 22
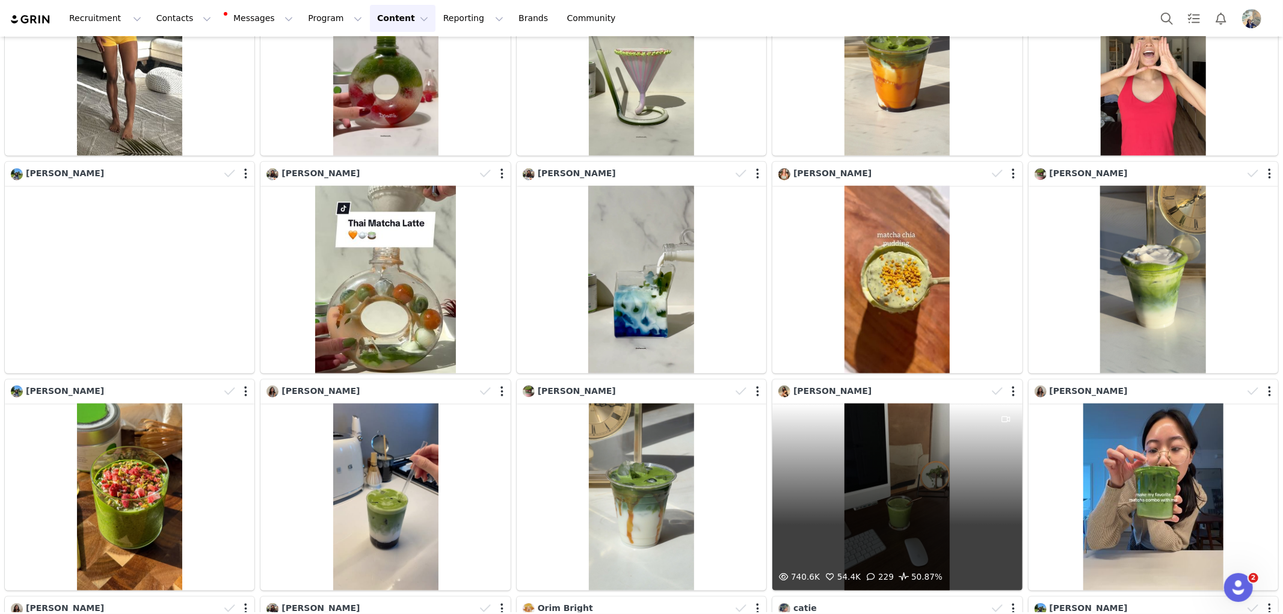
scroll to position [1065, 0]
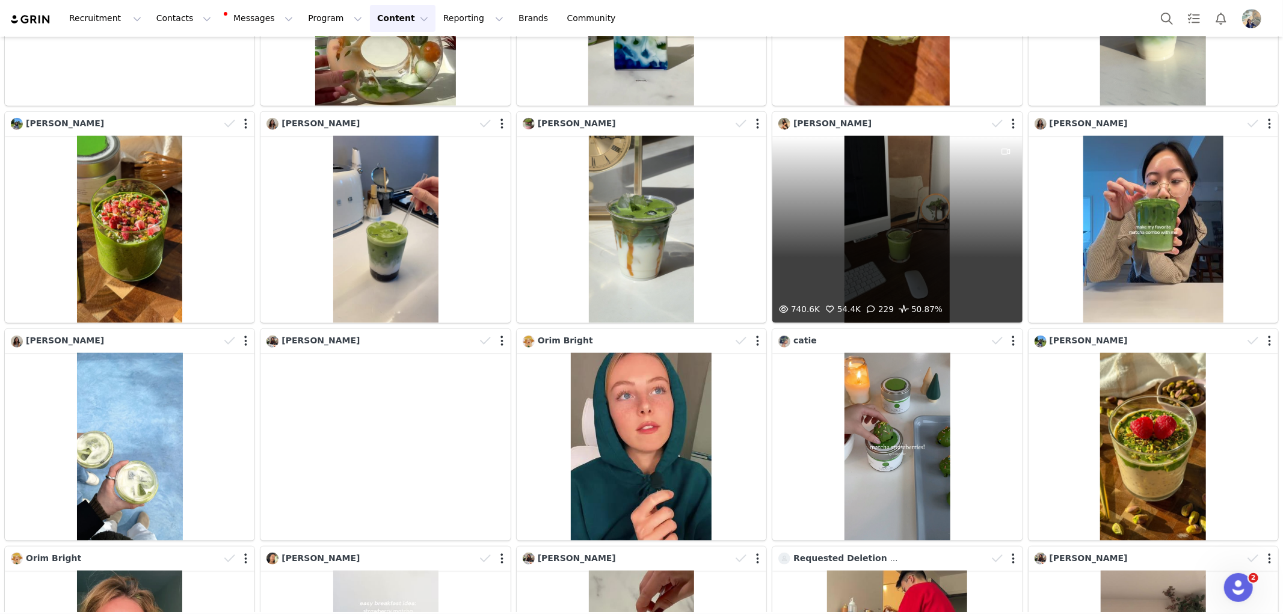
click at [910, 187] on div "740.6K 54.4K 229 50.87%" at bounding box center [897, 230] width 250 height 188
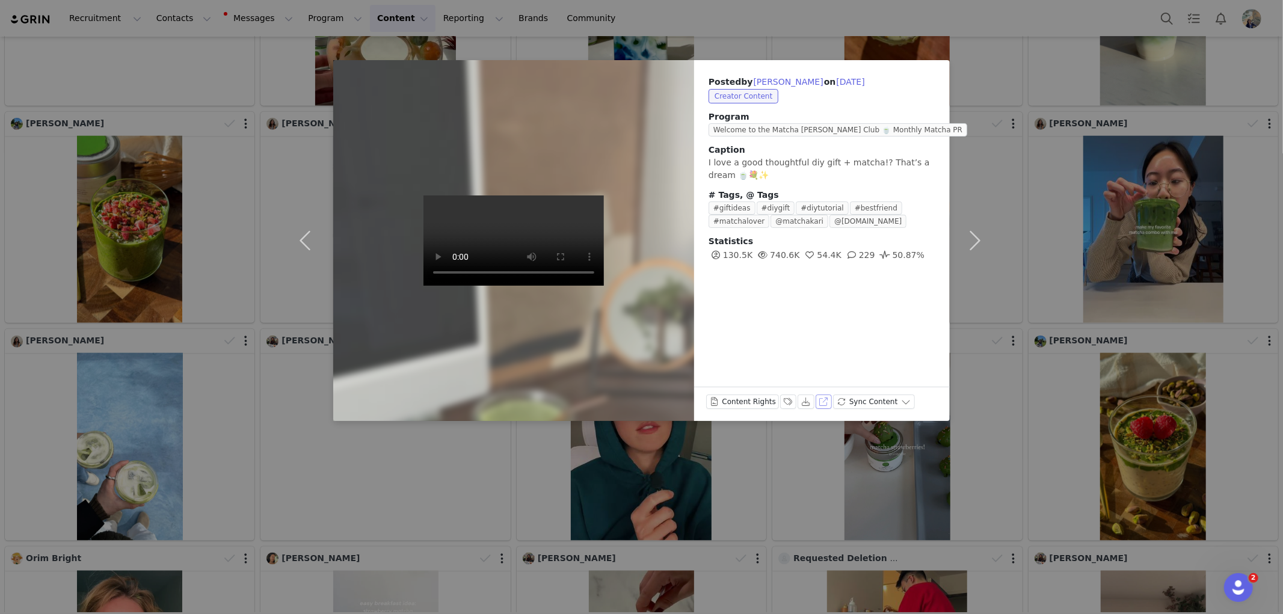
click at [819, 407] on button "View on Instagram" at bounding box center [824, 402] width 17 height 14
click at [1129, 363] on div "Posted by Tiffany Nguyen on Dec 26, 2024 Creator Content Program Welcome to the…" at bounding box center [641, 307] width 1283 height 614
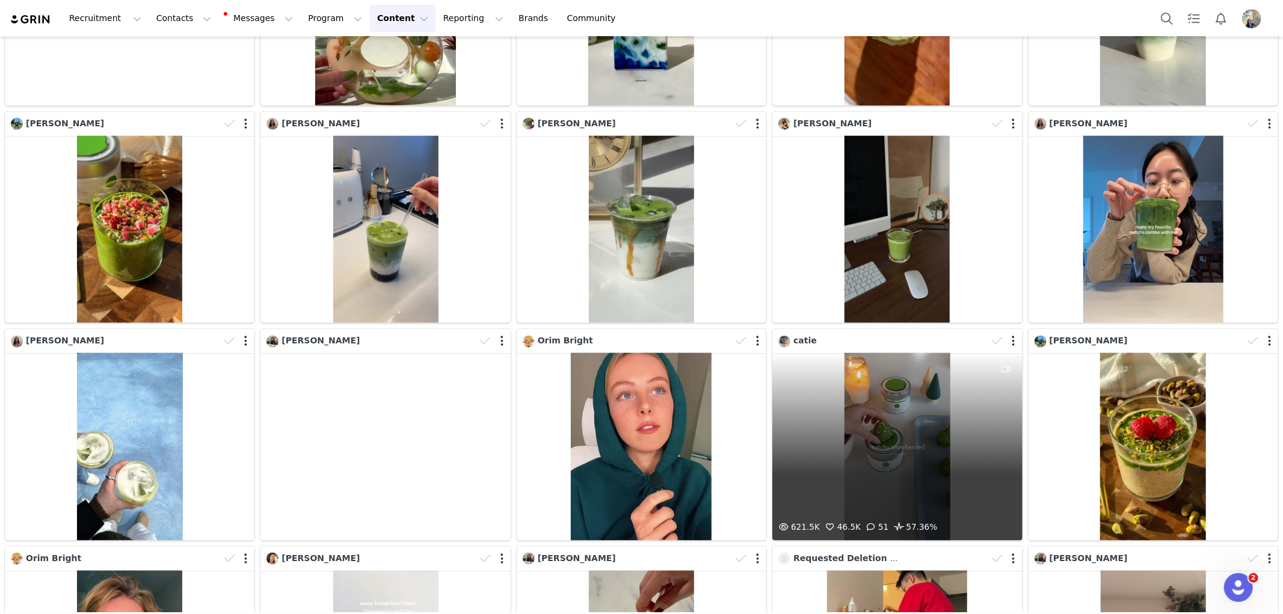
click at [961, 466] on div "621.5K 46.5K 51 57.36%" at bounding box center [897, 447] width 250 height 188
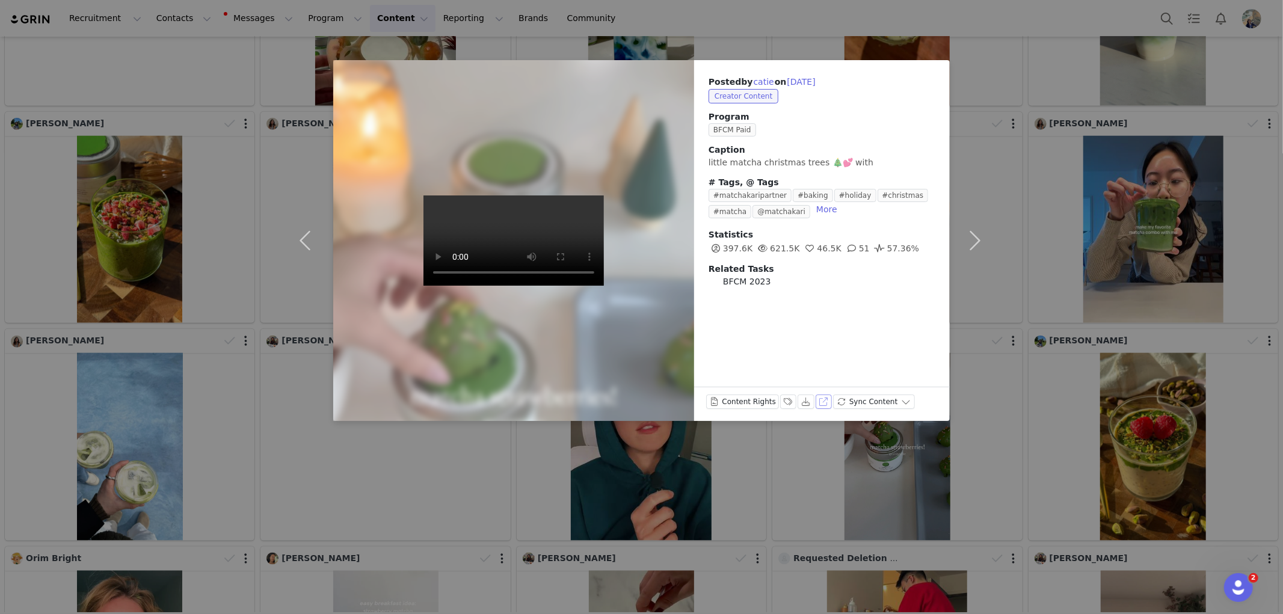
click at [819, 401] on button "View on Instagram" at bounding box center [824, 402] width 17 height 14
click at [1047, 236] on div "Posted by catie on Nov 22, 2023 Creator Content Program BFCM Paid Caption littl…" at bounding box center [641, 307] width 1283 height 614
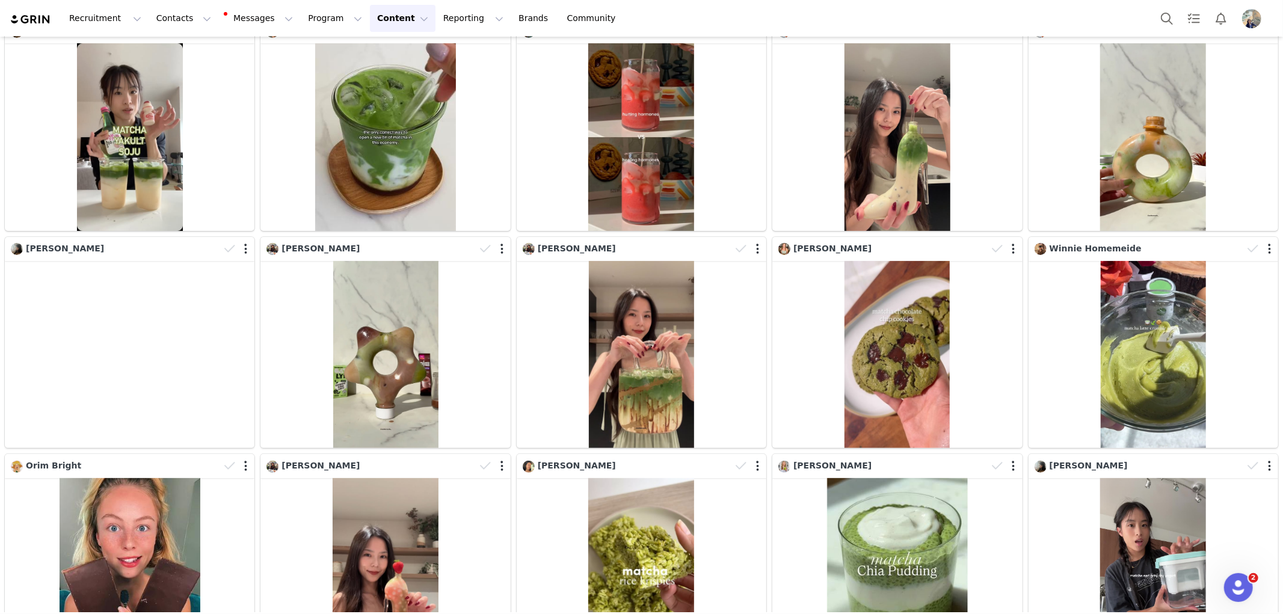
scroll to position [0, 0]
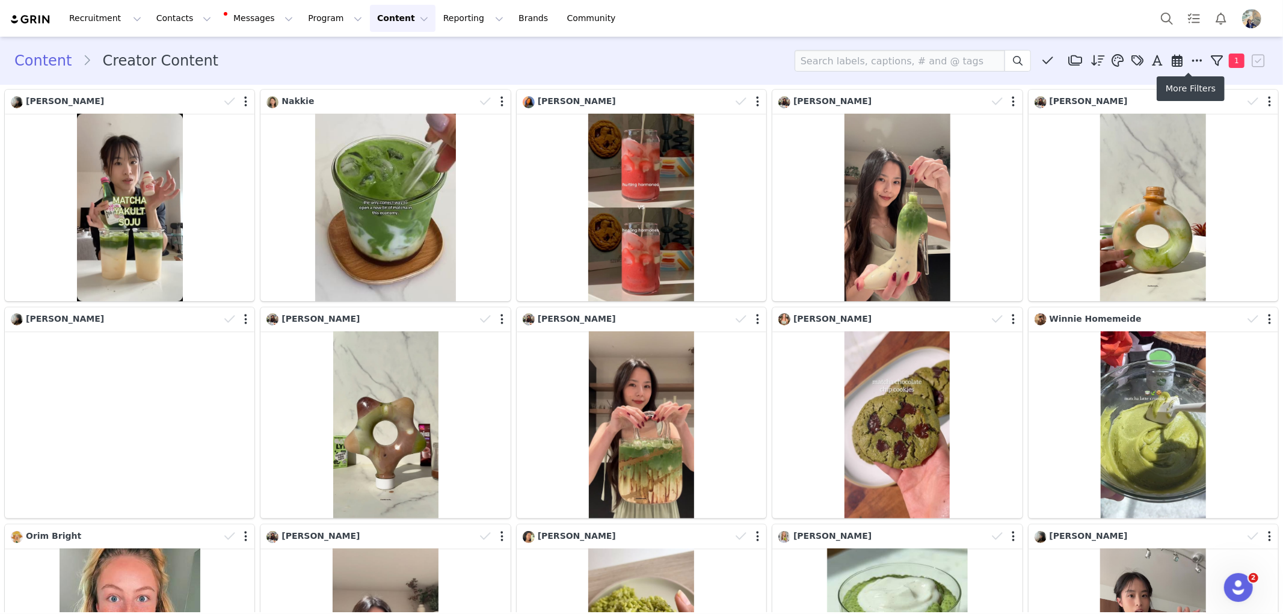
click at [1192, 61] on icon at bounding box center [1197, 61] width 11 height 12
select select "video"
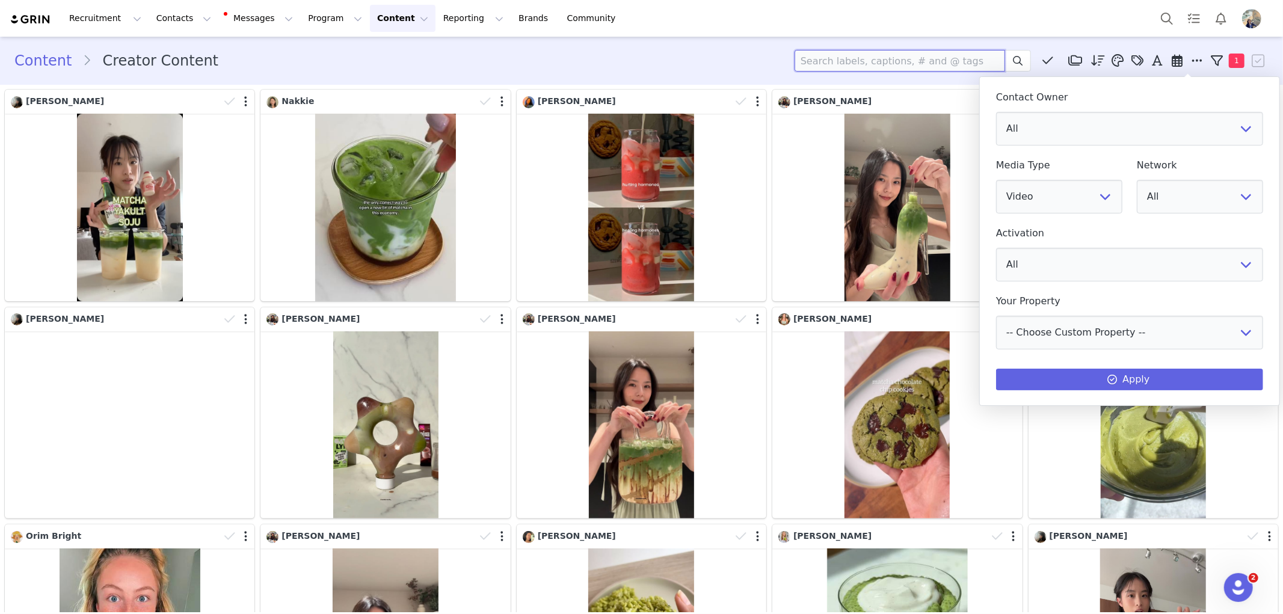
click at [947, 61] on input at bounding box center [900, 61] width 211 height 22
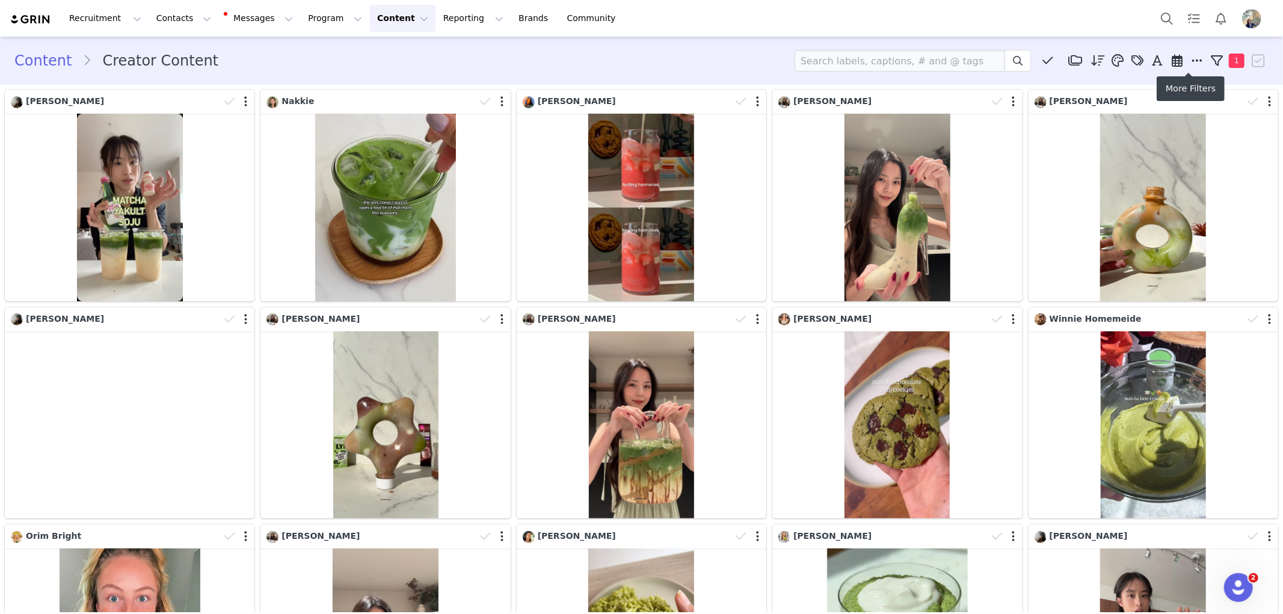
click at [1191, 67] on span at bounding box center [1197, 61] width 18 height 18
select select "video"
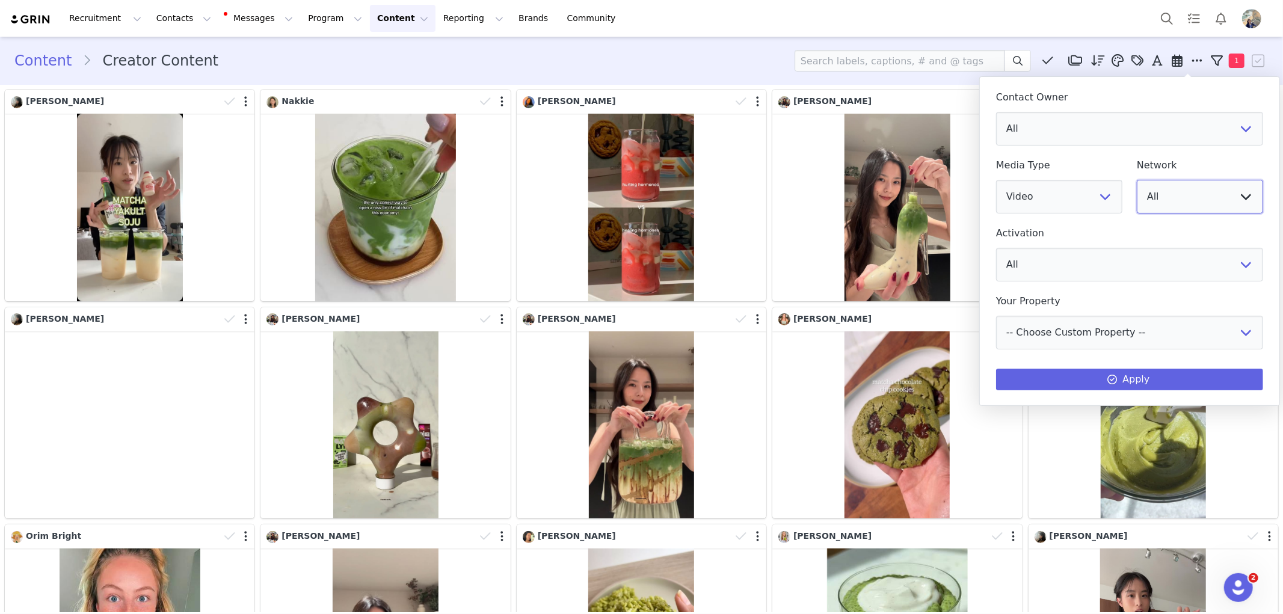
click at [1177, 196] on select "All YouTube Twitter Facebook Twitch Instagram Pinterest TikTok Other Uploads" at bounding box center [1200, 197] width 126 height 34
click at [1127, 173] on div "Media Type All Image Video" at bounding box center [1059, 187] width 141 height 68
click at [1138, 372] on button "Apply" at bounding box center [1129, 380] width 267 height 22
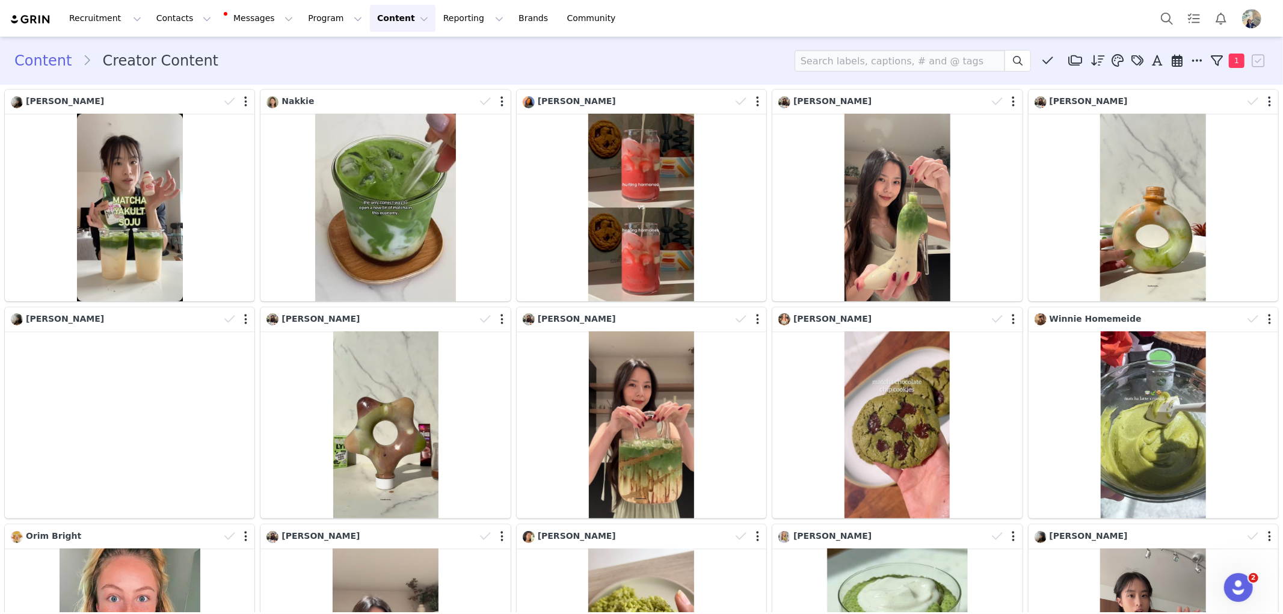
click at [380, 26] on button "Content Content" at bounding box center [403, 18] width 66 height 27
click at [368, 44] on link "Creator Content" at bounding box center [380, 53] width 95 height 22
click at [370, 22] on button "Content Content" at bounding box center [403, 18] width 66 height 27
click at [363, 83] on link "Media Library" at bounding box center [380, 75] width 95 height 22
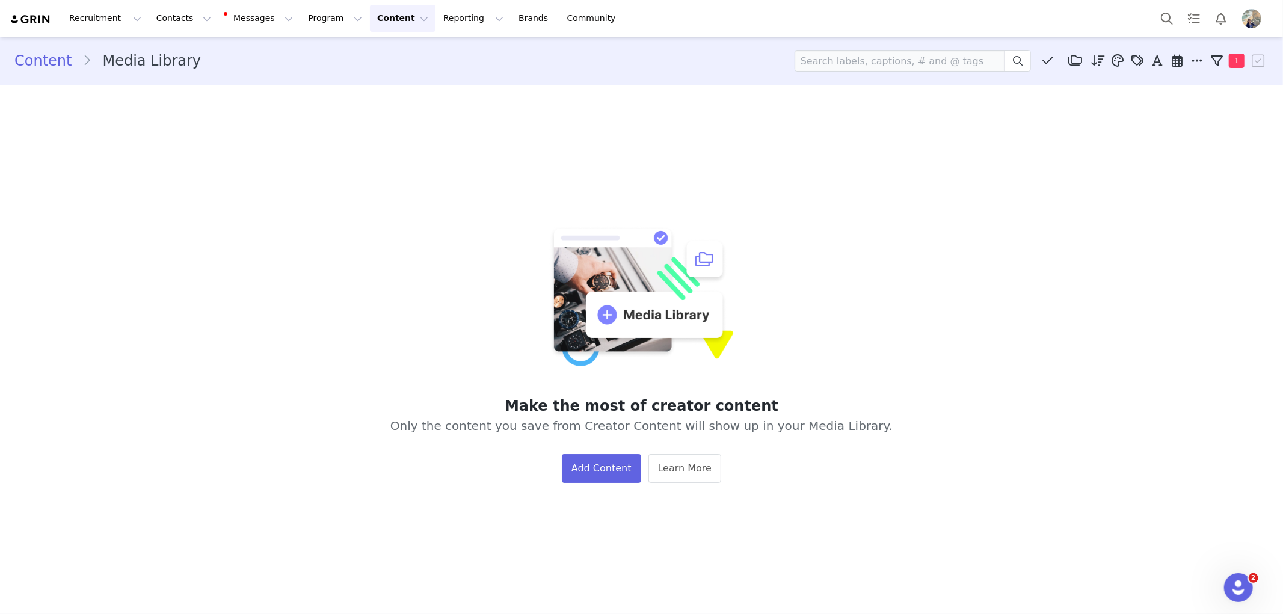
click at [370, 24] on button "Content Content" at bounding box center [403, 18] width 66 height 27
click at [363, 57] on p "Creator Content" at bounding box center [375, 53] width 67 height 13
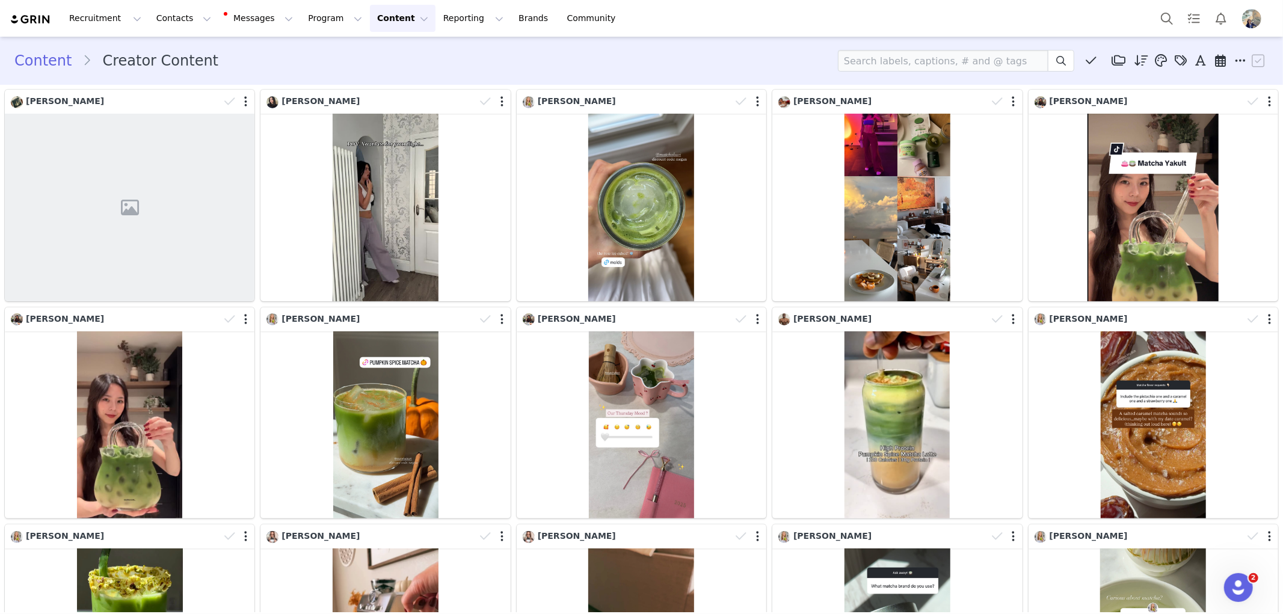
click at [370, 26] on button "Content Content" at bounding box center [403, 18] width 66 height 27
click at [382, 81] on p "Media Library" at bounding box center [370, 75] width 57 height 13
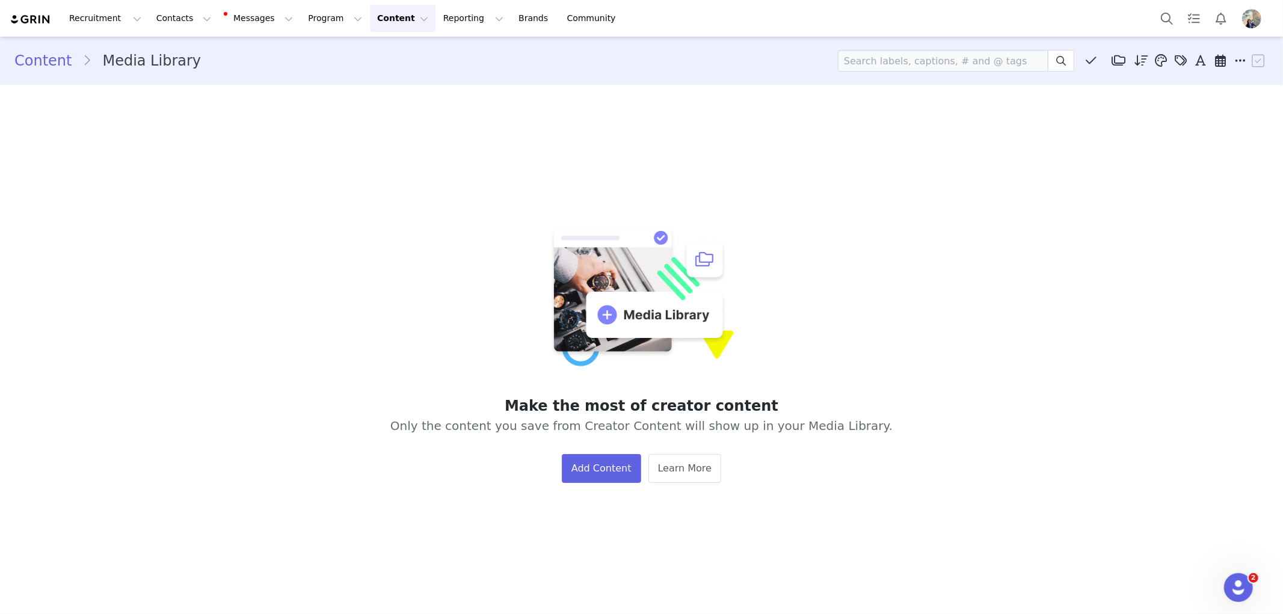
click at [370, 24] on button "Content Content" at bounding box center [403, 18] width 66 height 27
click at [361, 55] on p "Creator Content" at bounding box center [375, 53] width 67 height 13
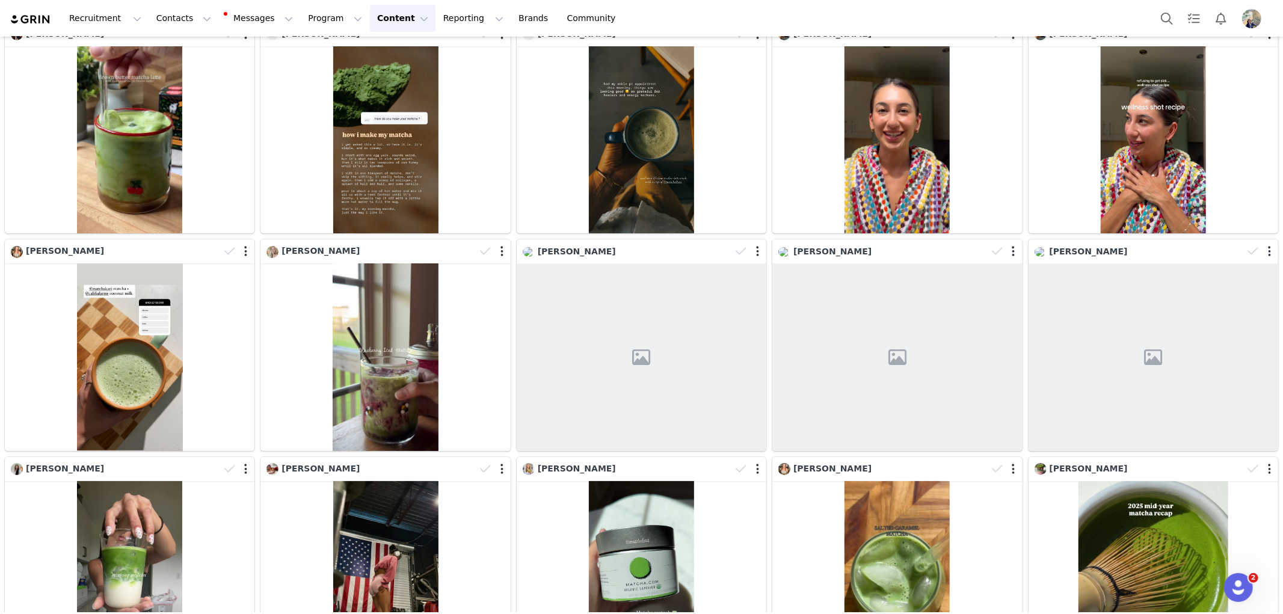
scroll to position [7915, 0]
